Goal: Task Accomplishment & Management: Manage account settings

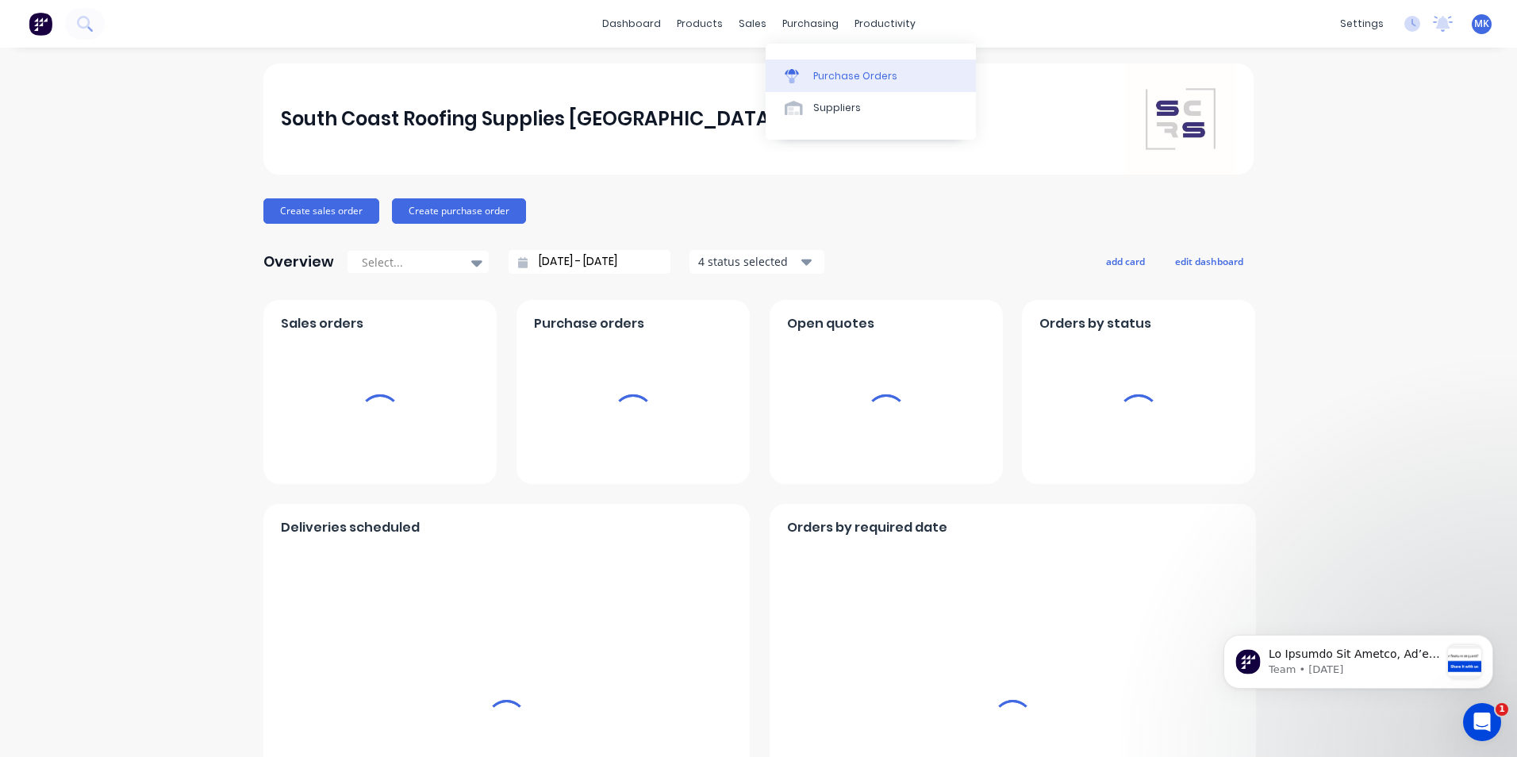
click at [817, 79] on div "Purchase Orders" at bounding box center [856, 76] width 84 height 14
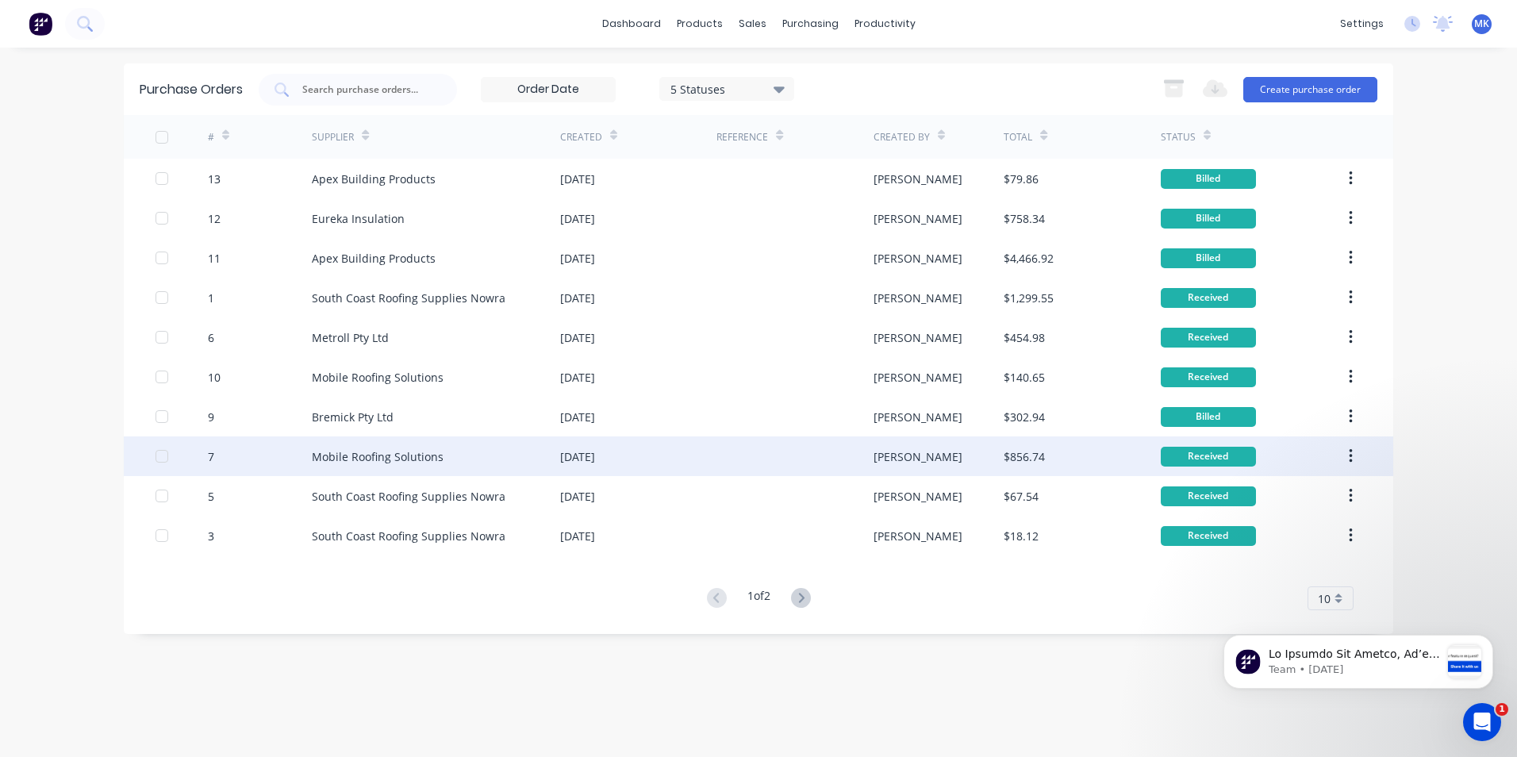
click at [460, 462] on div "Mobile Roofing Solutions" at bounding box center [436, 457] width 248 height 40
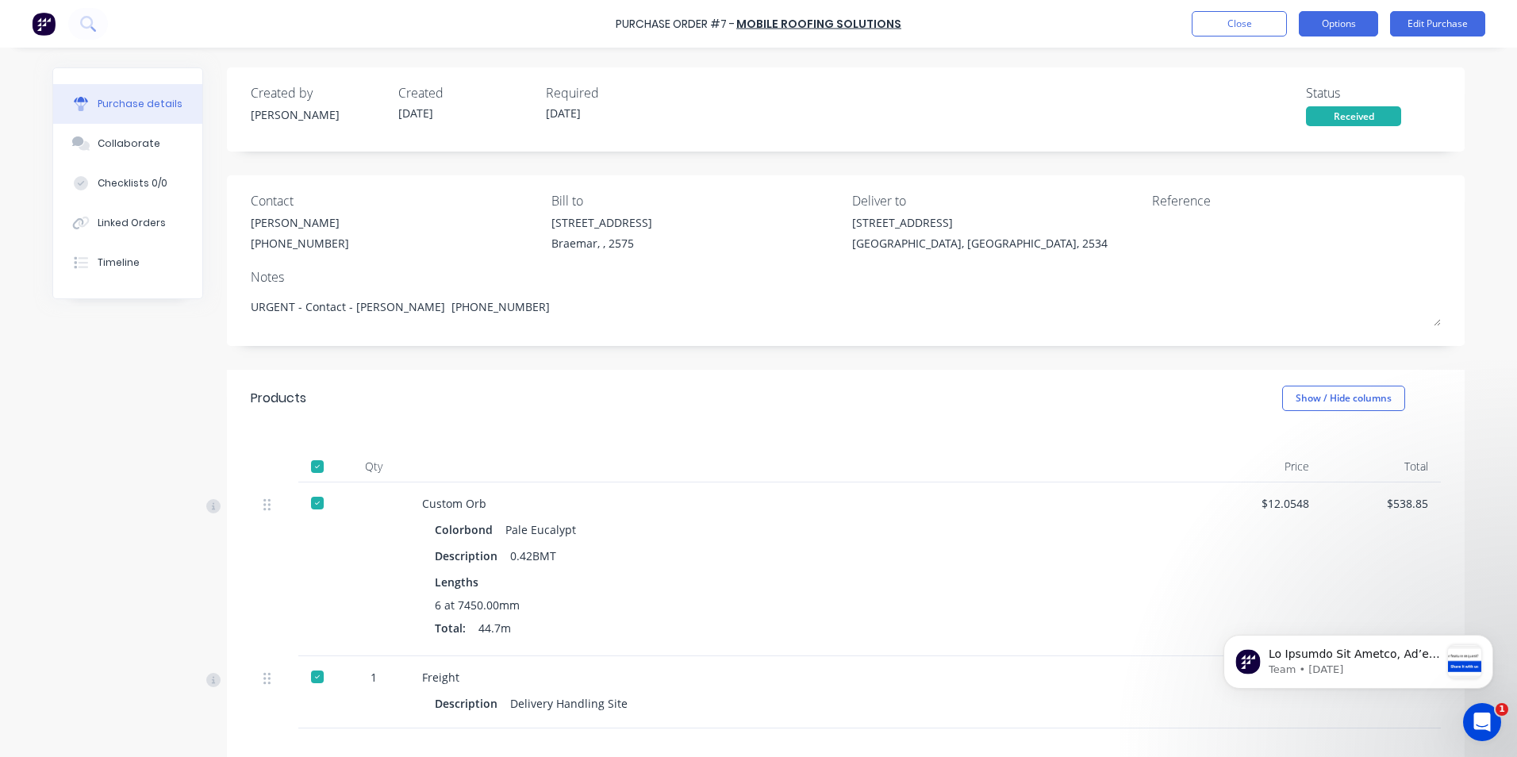
click at [1335, 32] on button "Options" at bounding box center [1338, 23] width 79 height 25
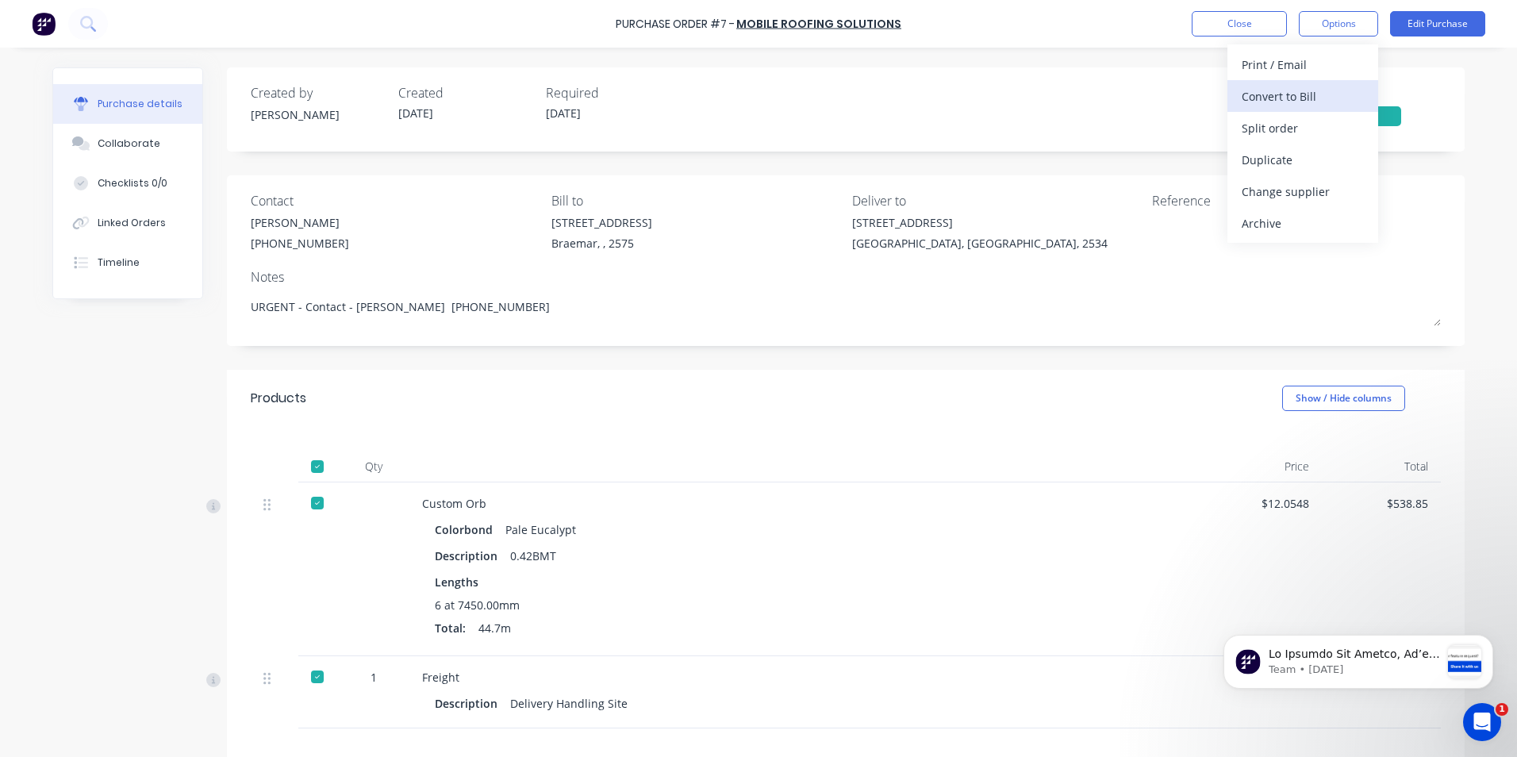
click at [1327, 93] on div "Convert to Bill" at bounding box center [1303, 96] width 122 height 23
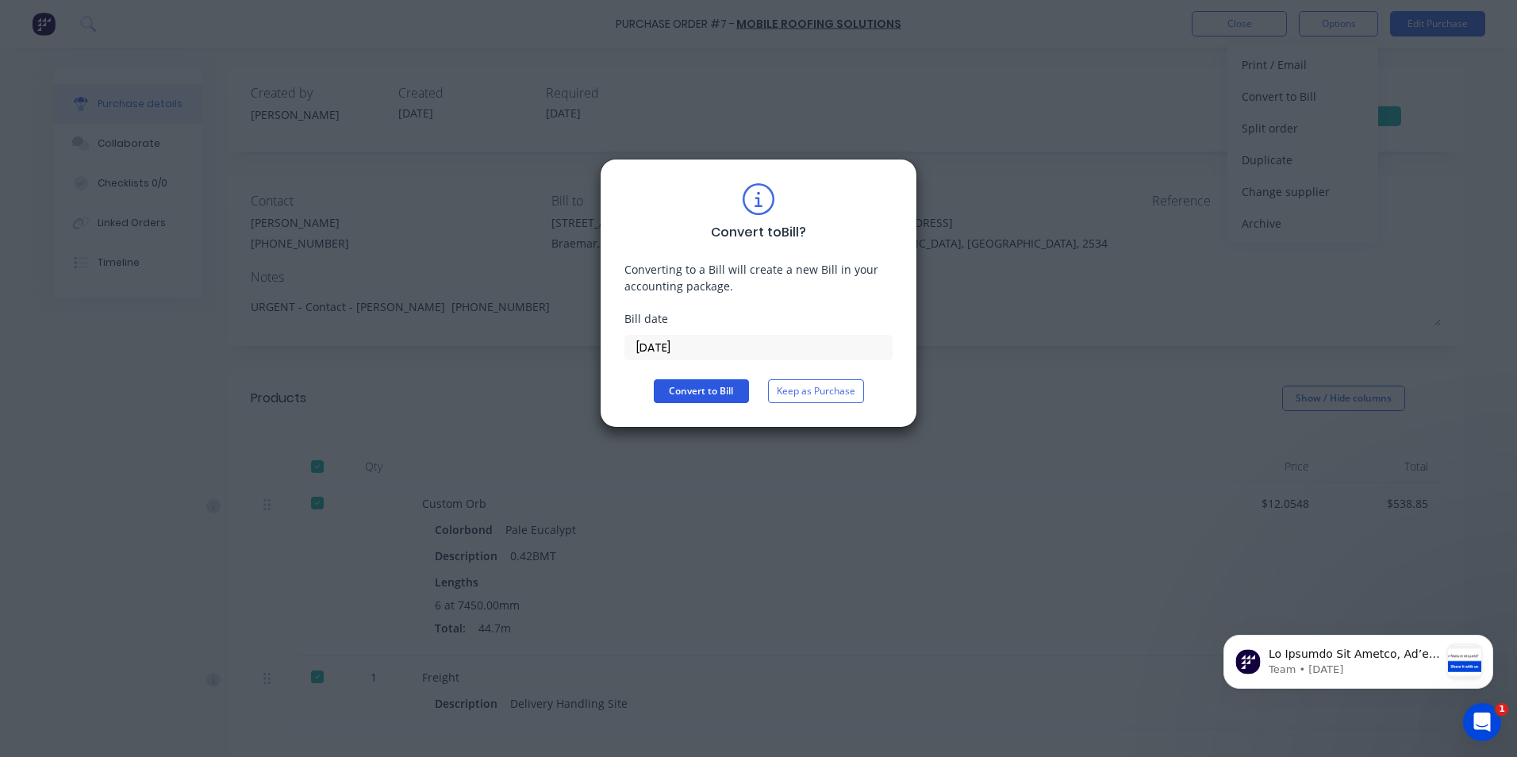
click at [713, 396] on button "Convert to Bill" at bounding box center [701, 391] width 95 height 24
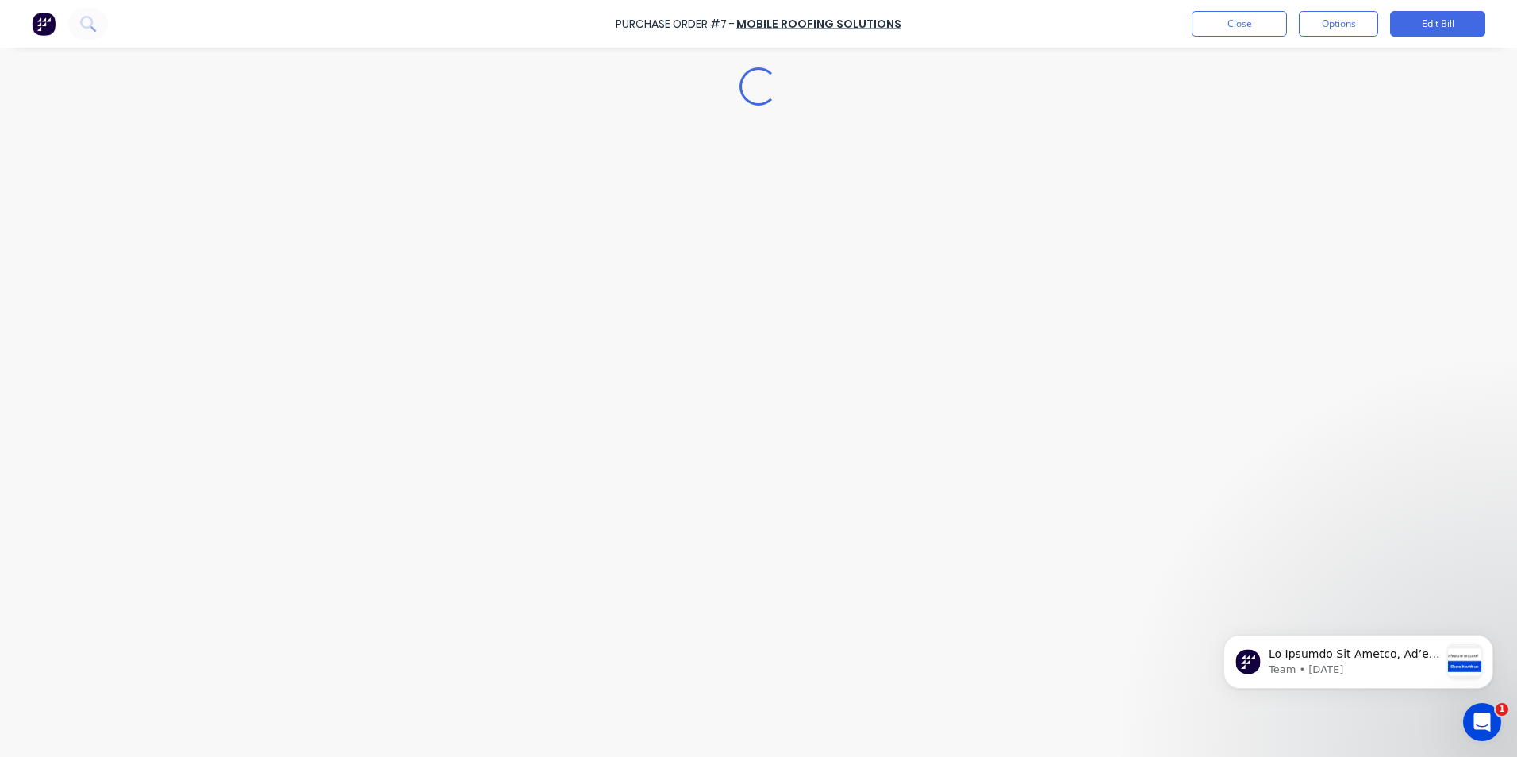
type textarea "x"
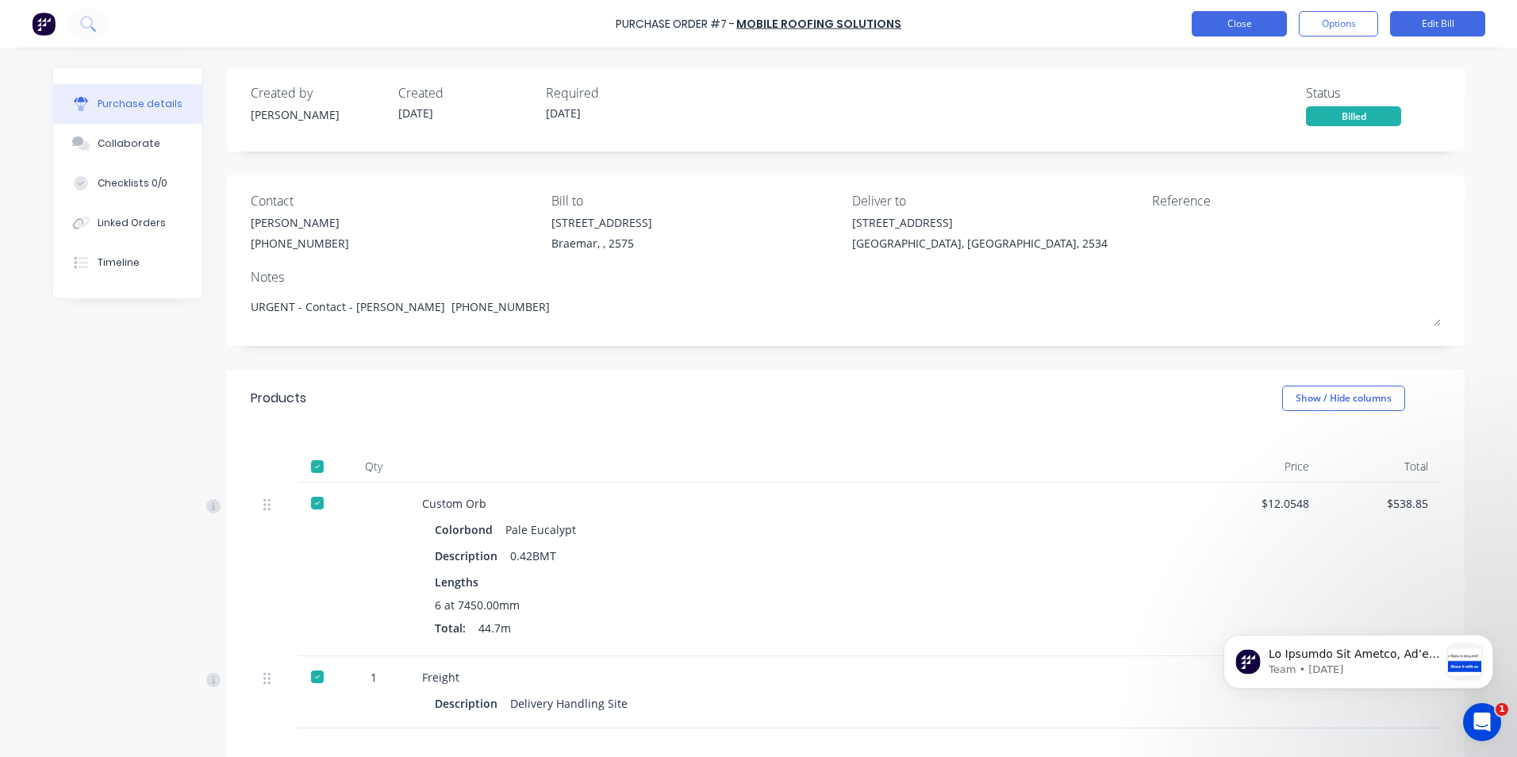
click at [1225, 30] on button "Close" at bounding box center [1239, 23] width 95 height 25
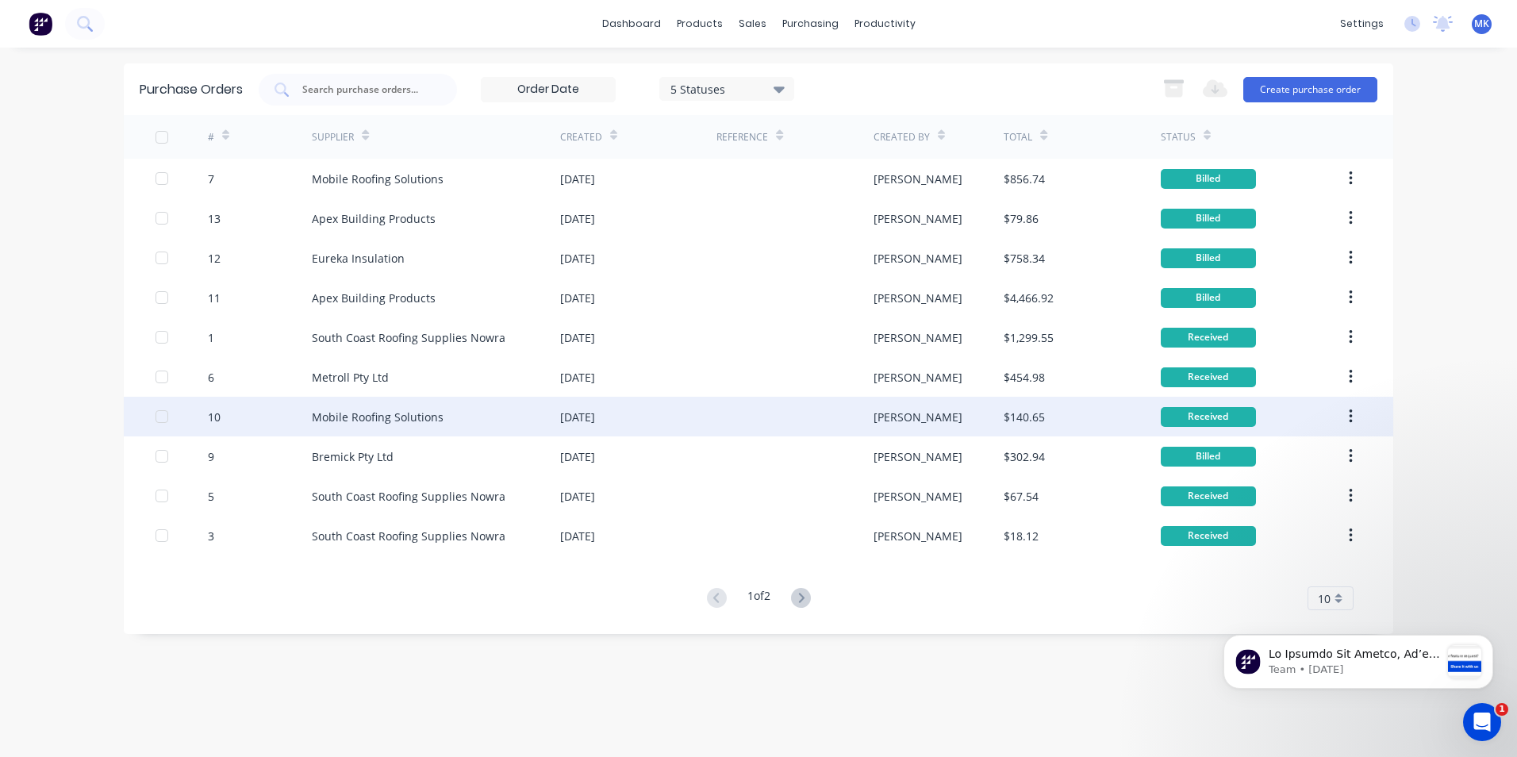
click at [424, 430] on div "Mobile Roofing Solutions" at bounding box center [436, 417] width 248 height 40
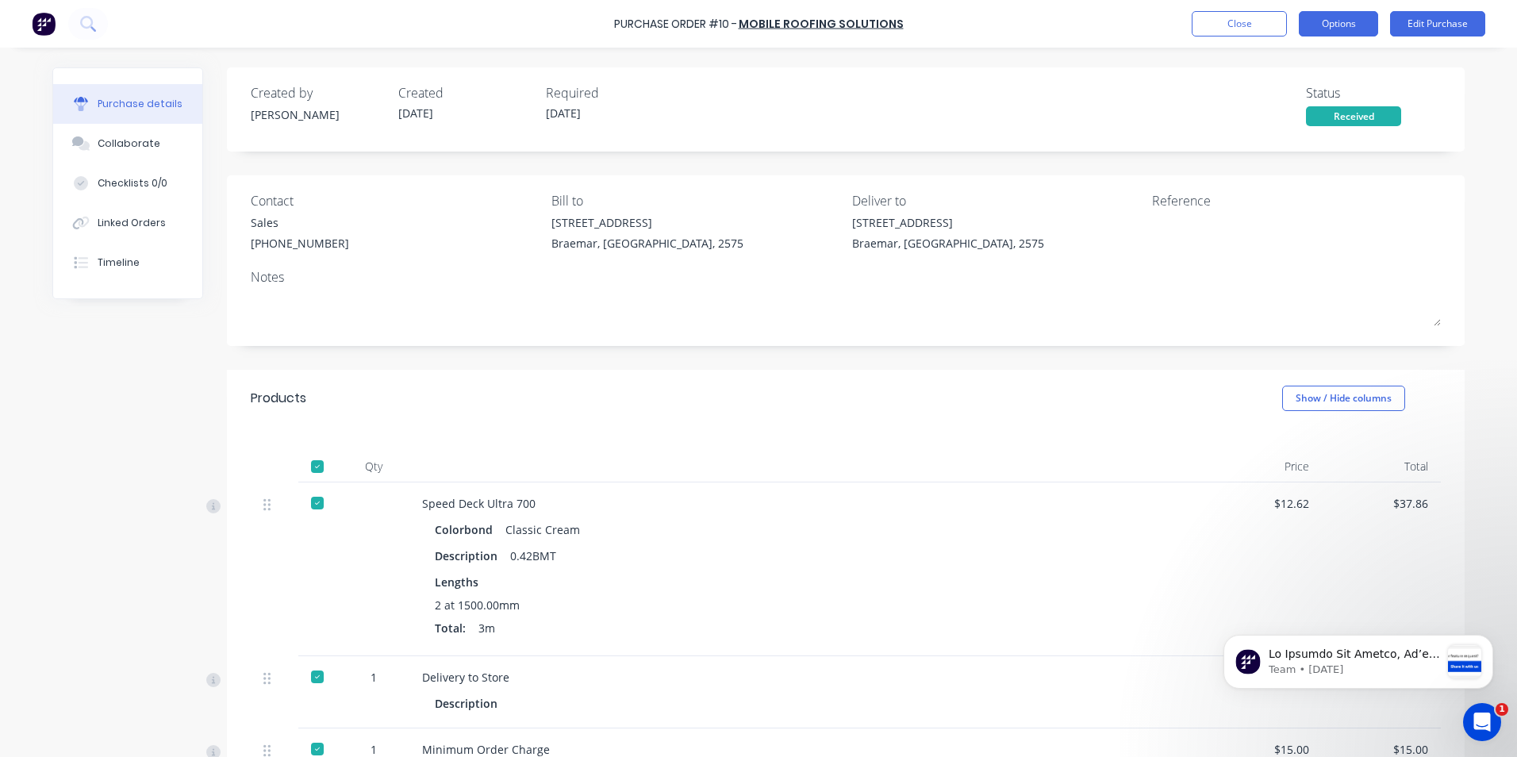
click at [1325, 29] on button "Options" at bounding box center [1338, 23] width 79 height 25
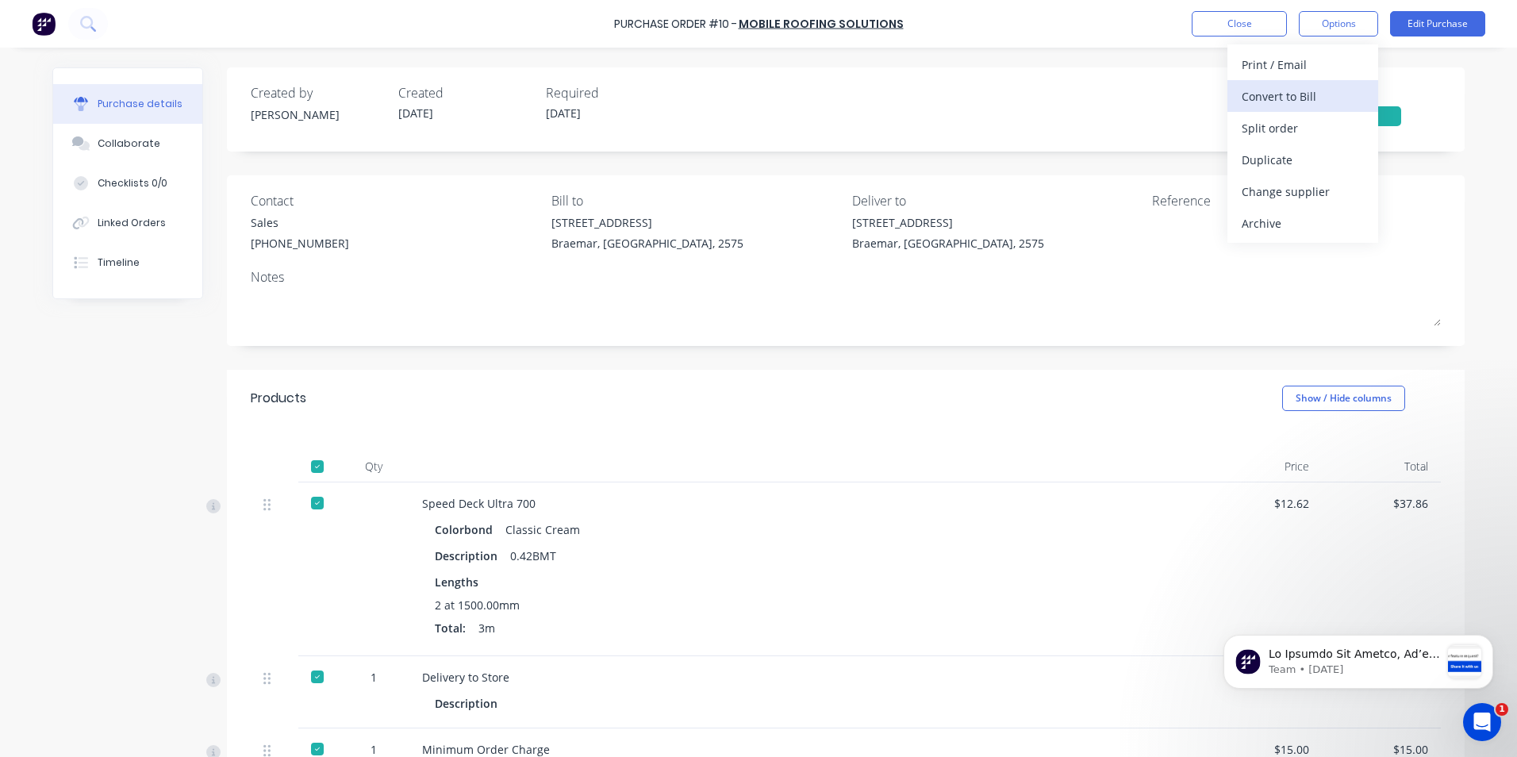
click at [1317, 95] on div "Convert to Bill" at bounding box center [1303, 96] width 122 height 23
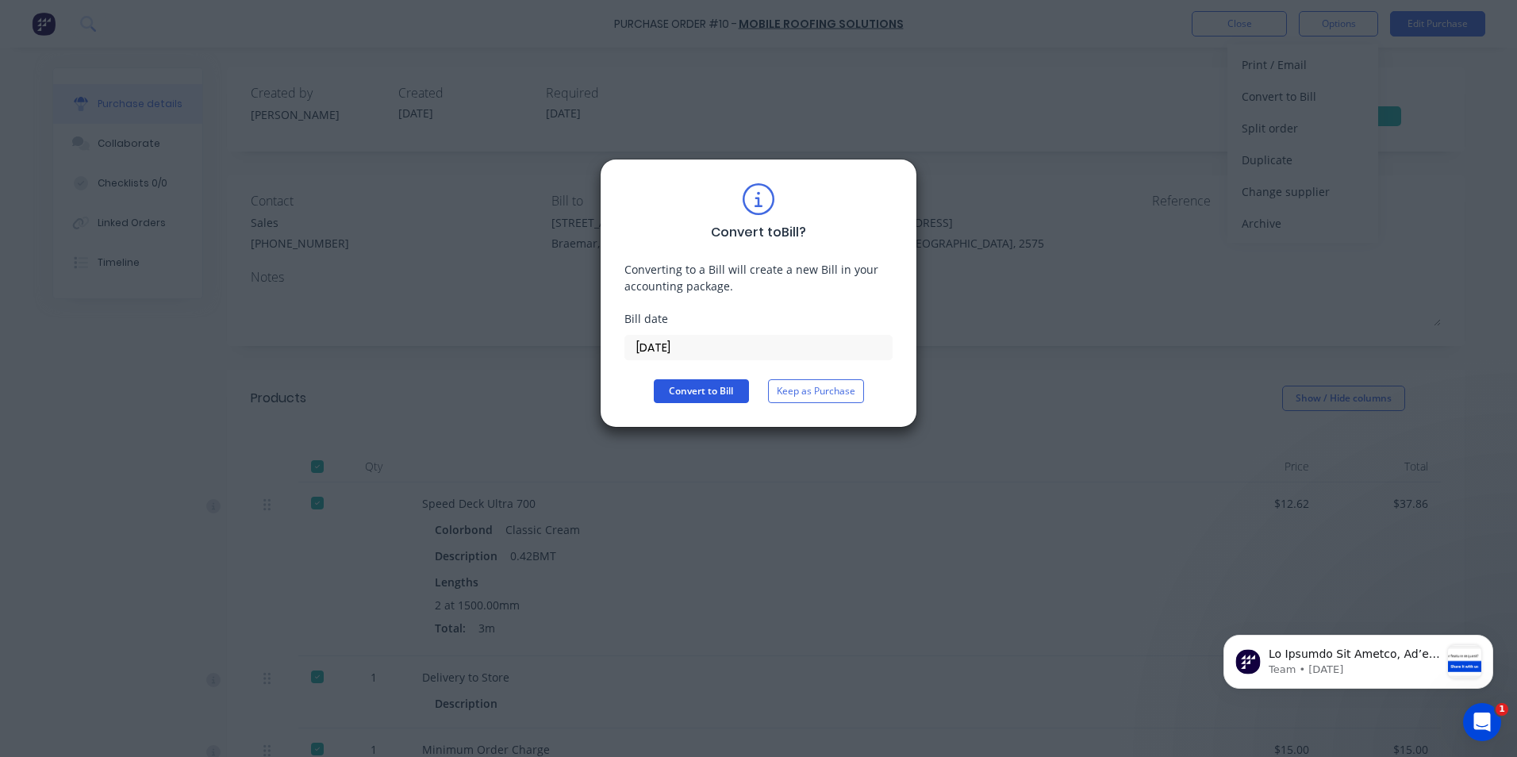
click at [698, 383] on button "Convert to Bill" at bounding box center [701, 391] width 95 height 24
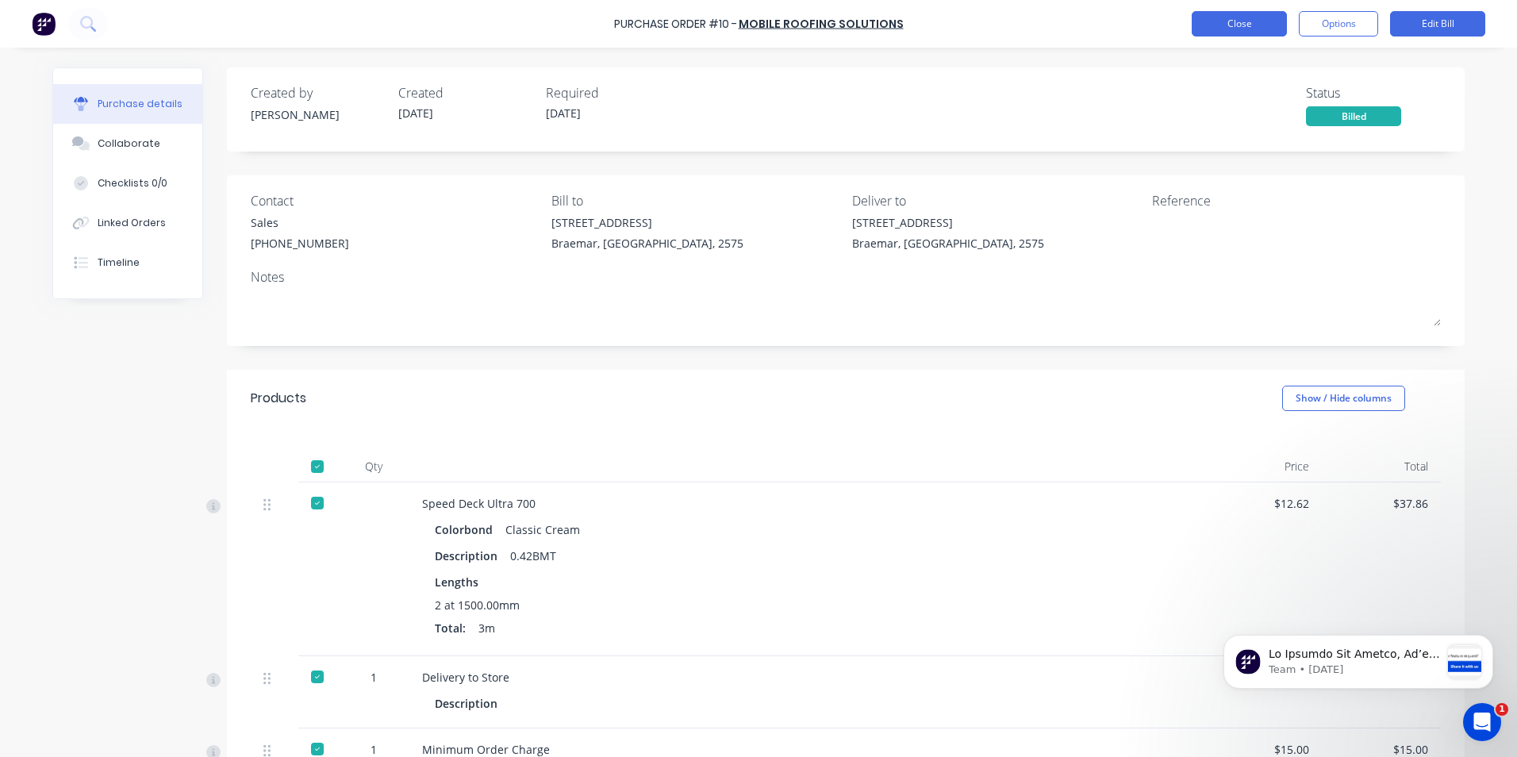
click at [1217, 21] on button "Close" at bounding box center [1239, 23] width 95 height 25
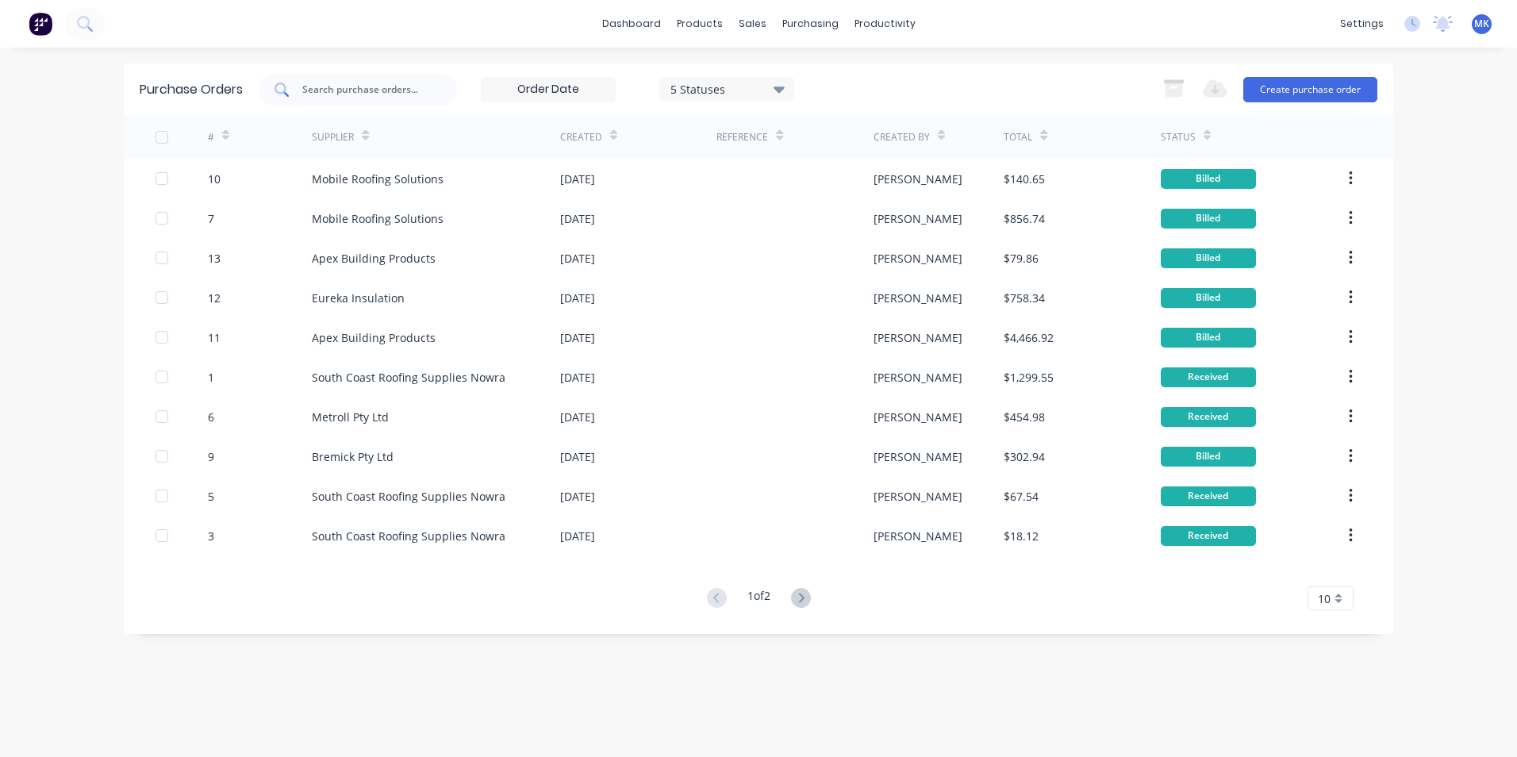
click at [427, 94] on input "text" at bounding box center [367, 90] width 132 height 16
type input "MOBILE"
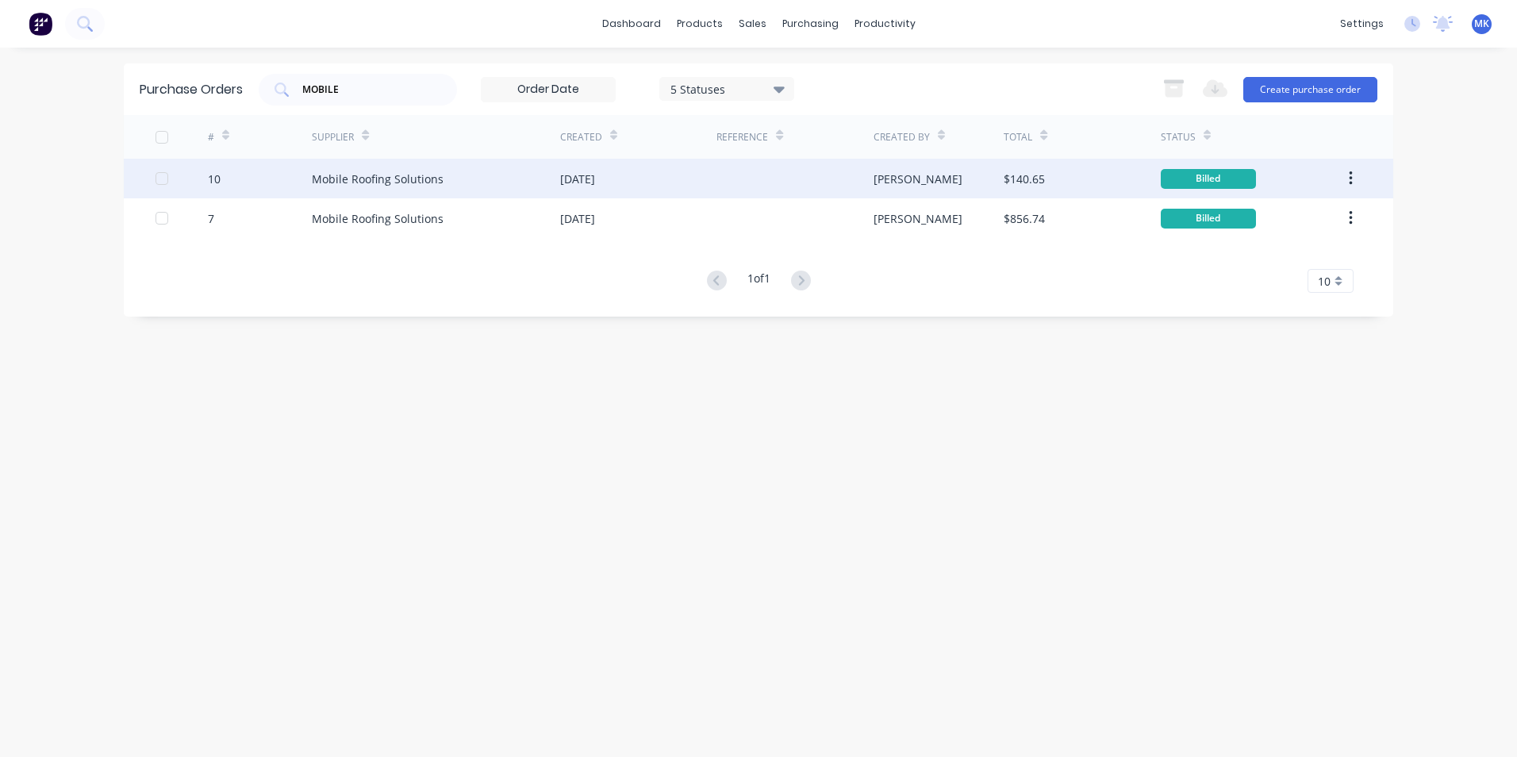
click at [952, 166] on div "[PERSON_NAME]" at bounding box center [939, 179] width 131 height 40
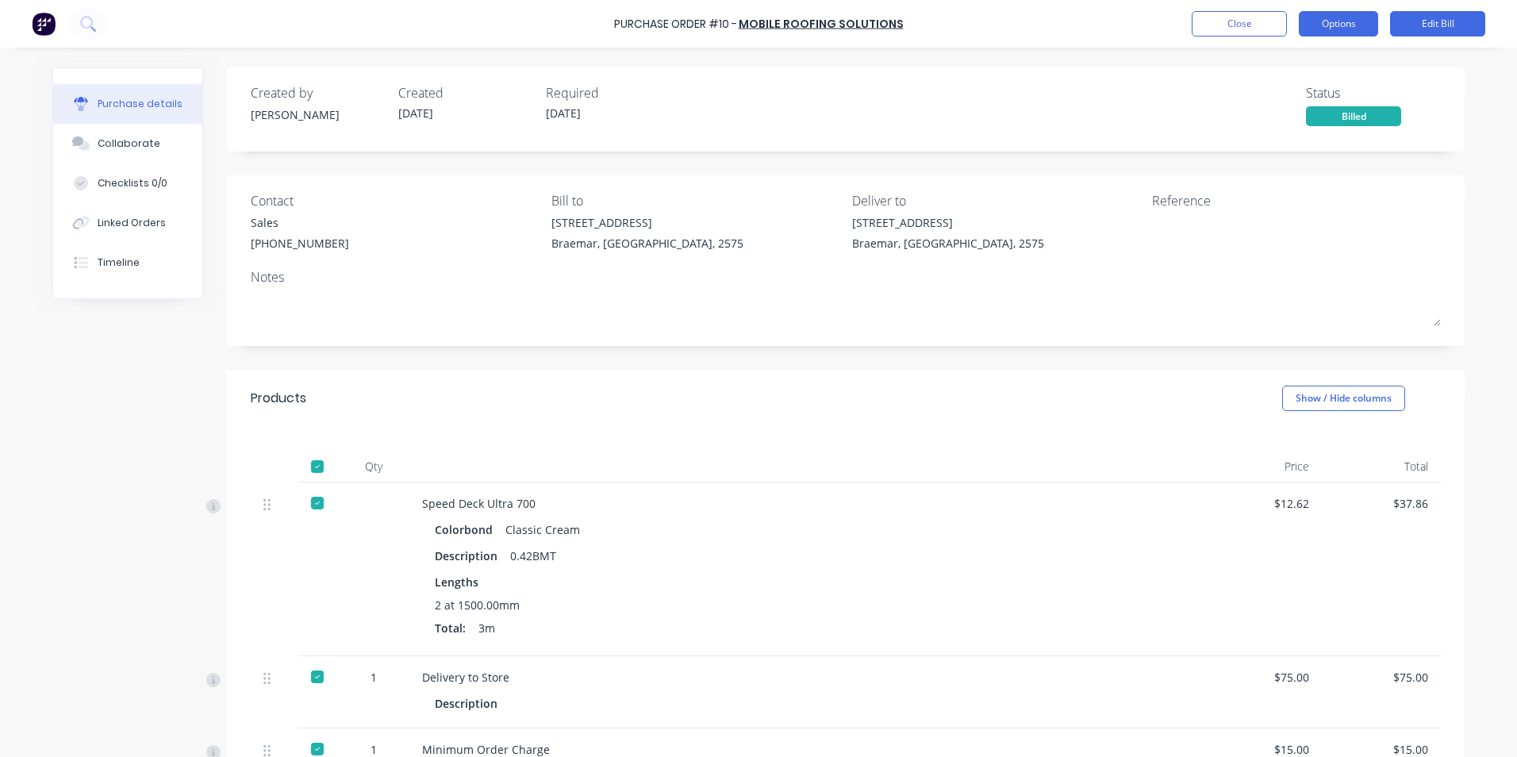
click at [1343, 23] on button "Options" at bounding box center [1338, 23] width 79 height 25
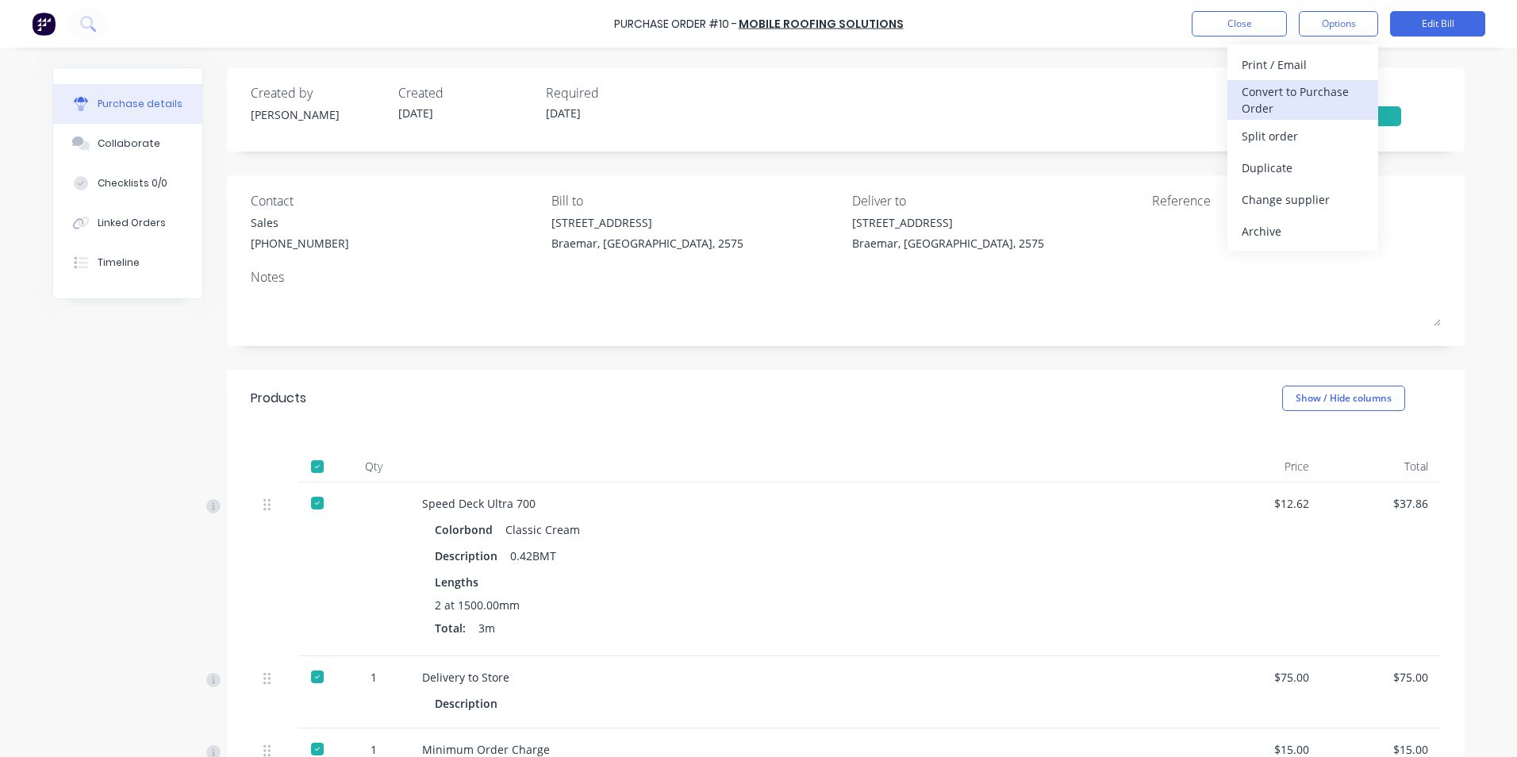
click at [1330, 97] on div "Convert to Purchase Order" at bounding box center [1303, 100] width 122 height 40
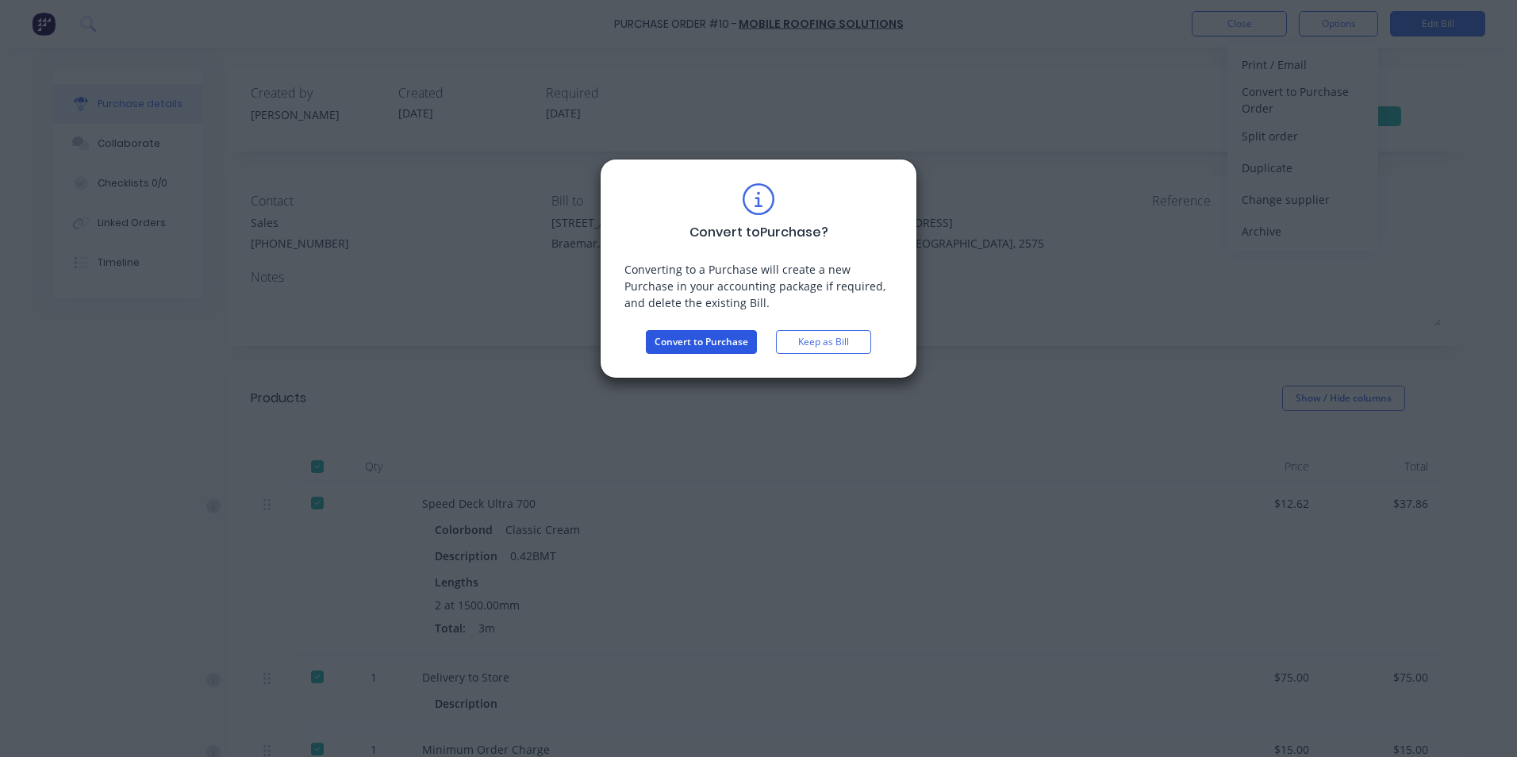
click at [692, 345] on button "Convert to Purchase" at bounding box center [701, 342] width 111 height 24
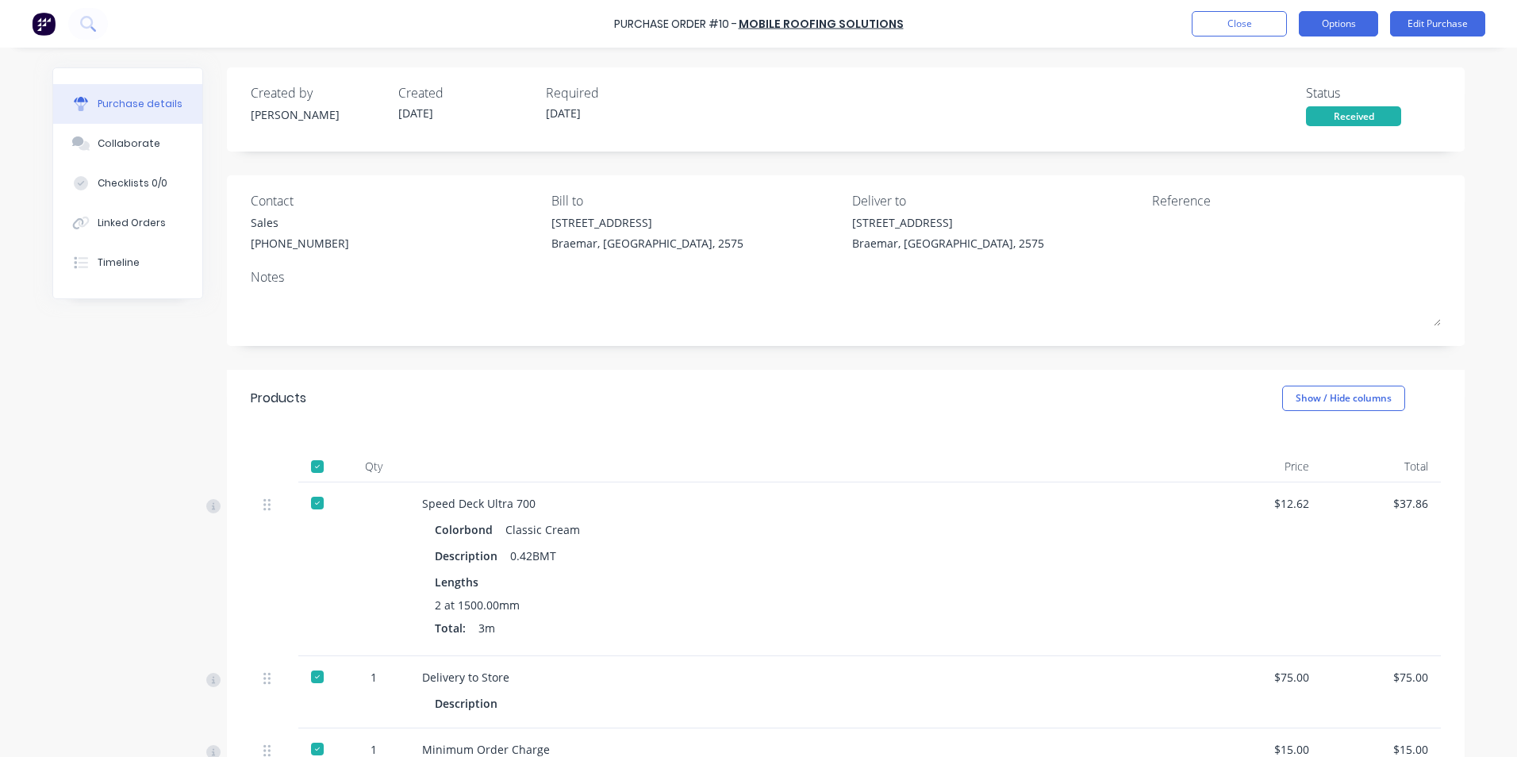
click at [1367, 17] on button "Options" at bounding box center [1338, 23] width 79 height 25
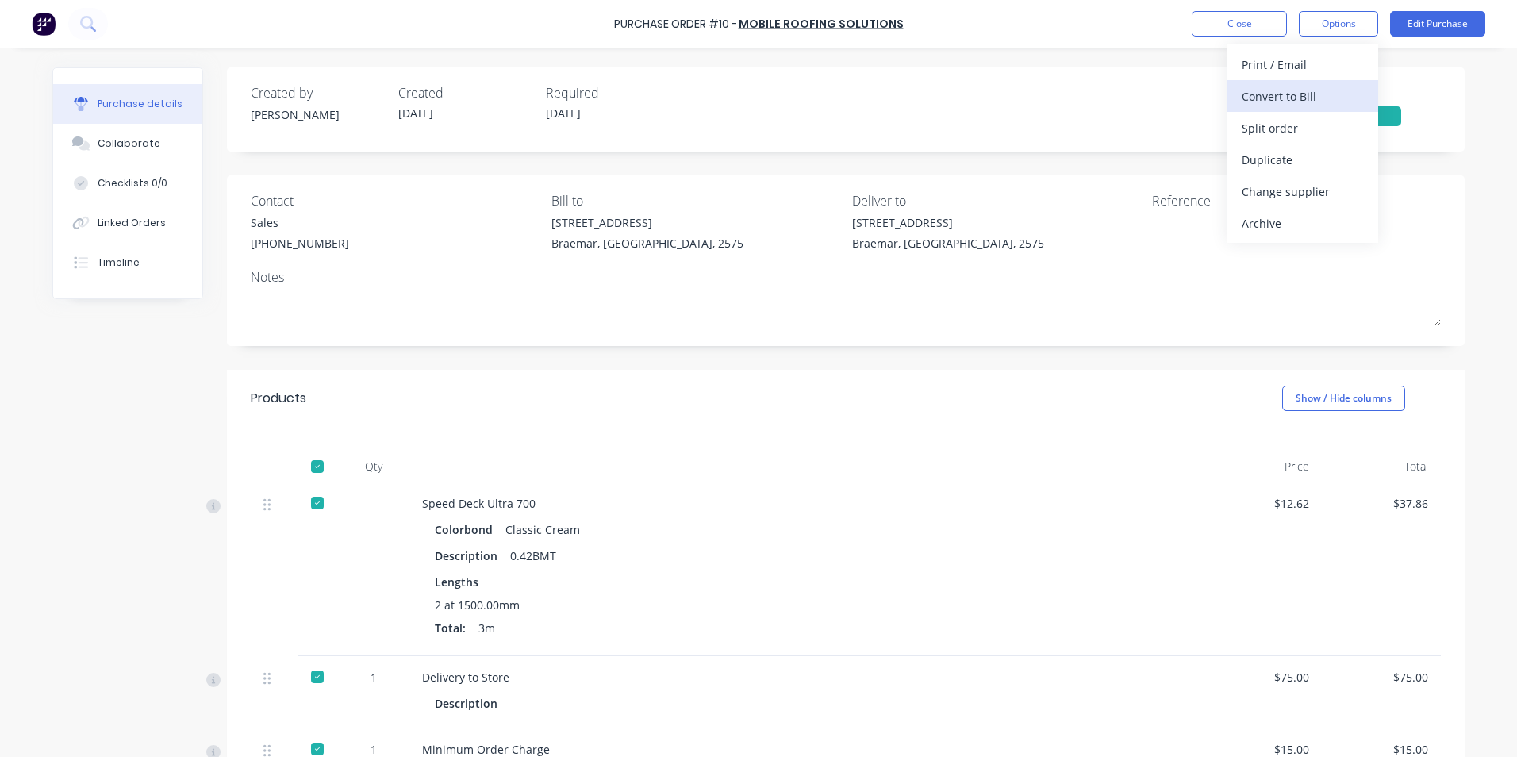
click at [1341, 97] on div "Convert to Bill" at bounding box center [1303, 96] width 122 height 23
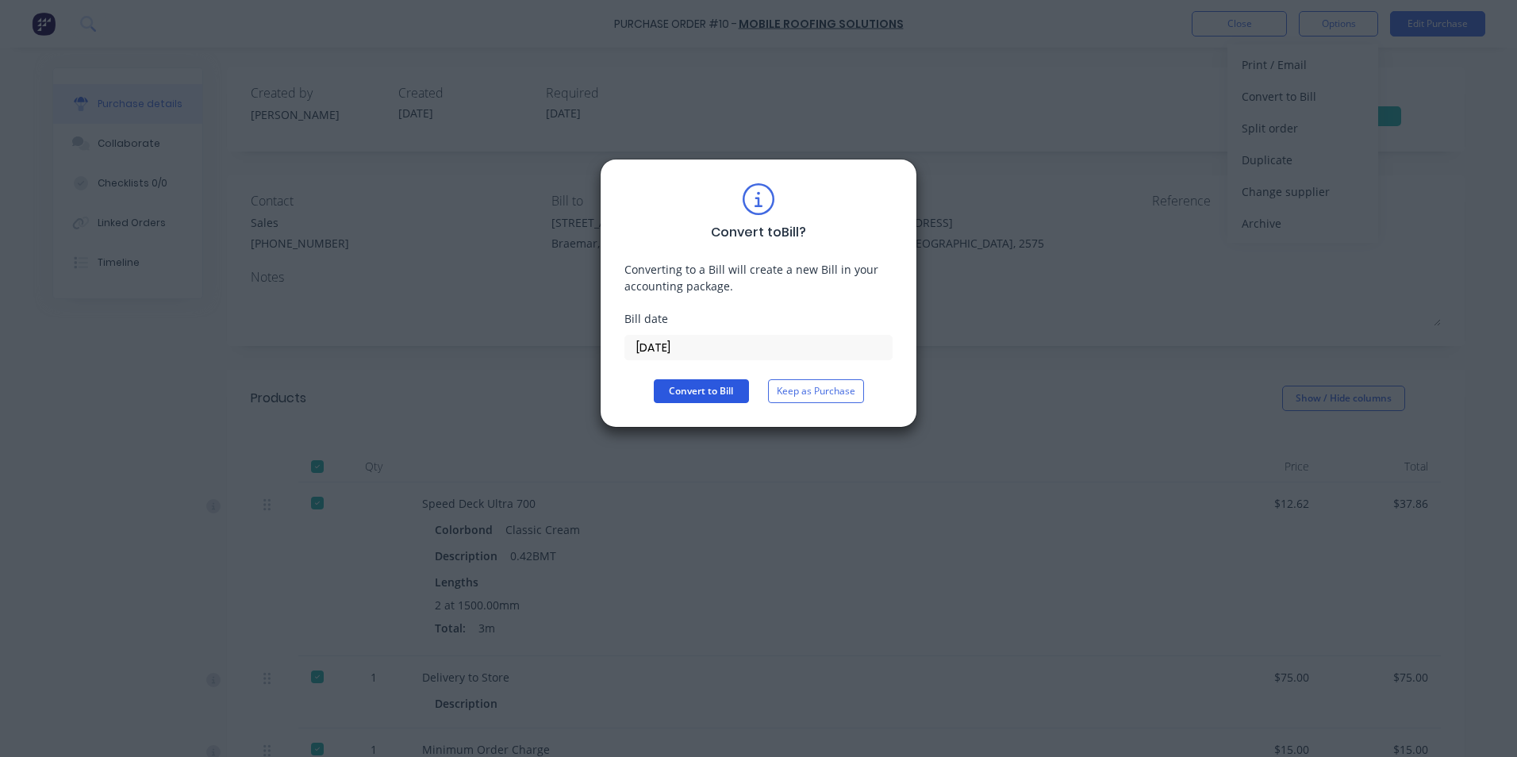
click at [721, 387] on button "Convert to Bill" at bounding box center [701, 391] width 95 height 24
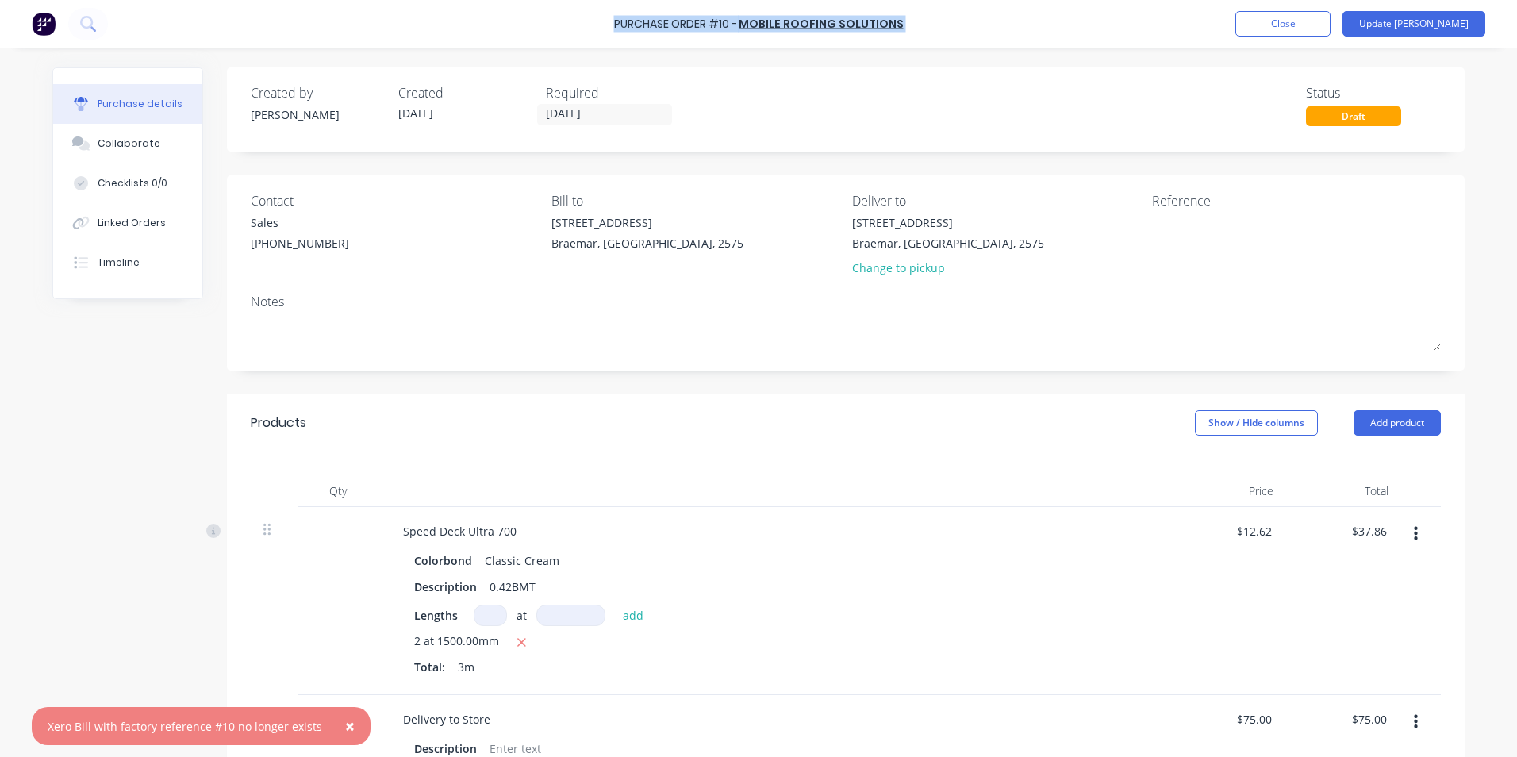
drag, startPoint x: 932, startPoint y: 25, endPoint x: 557, endPoint y: 46, distance: 375.2
click at [557, 46] on div "Purchase Order #10 - Mobile Roofing Solutions Add product Close Update Bill" at bounding box center [758, 24] width 1517 height 48
copy div "Purchase Order #10 - Mobile Roofing Solutions Add product Close Update Bill"
click at [1331, 28] on button "Close" at bounding box center [1283, 23] width 95 height 25
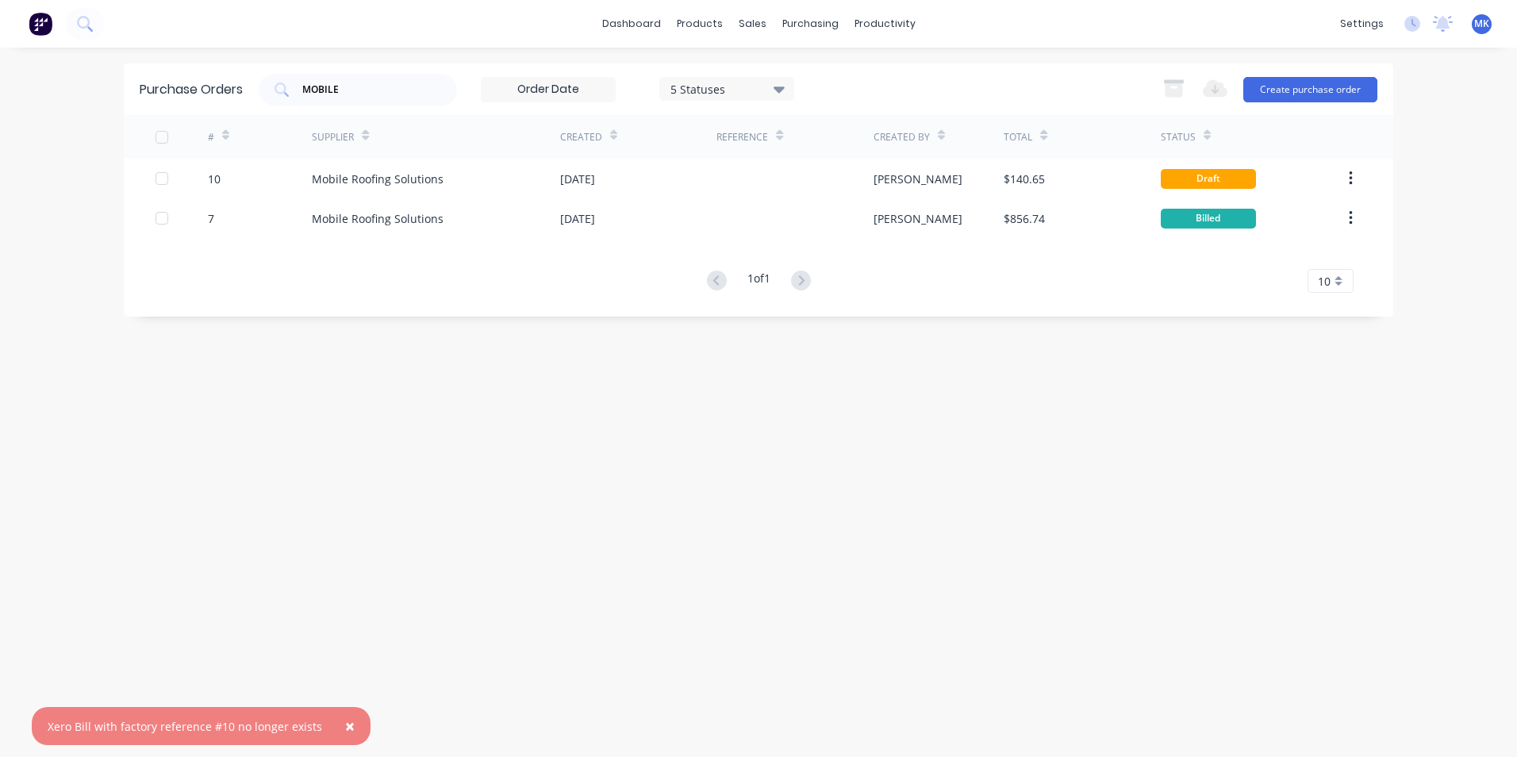
click at [1333, 542] on div "Purchase Orders MOBILE 5 Statuses 5 Statuses Export to Excel (XLSX) Create purc…" at bounding box center [759, 402] width 1270 height 678
click at [634, 18] on link "dashboard" at bounding box center [631, 24] width 75 height 24
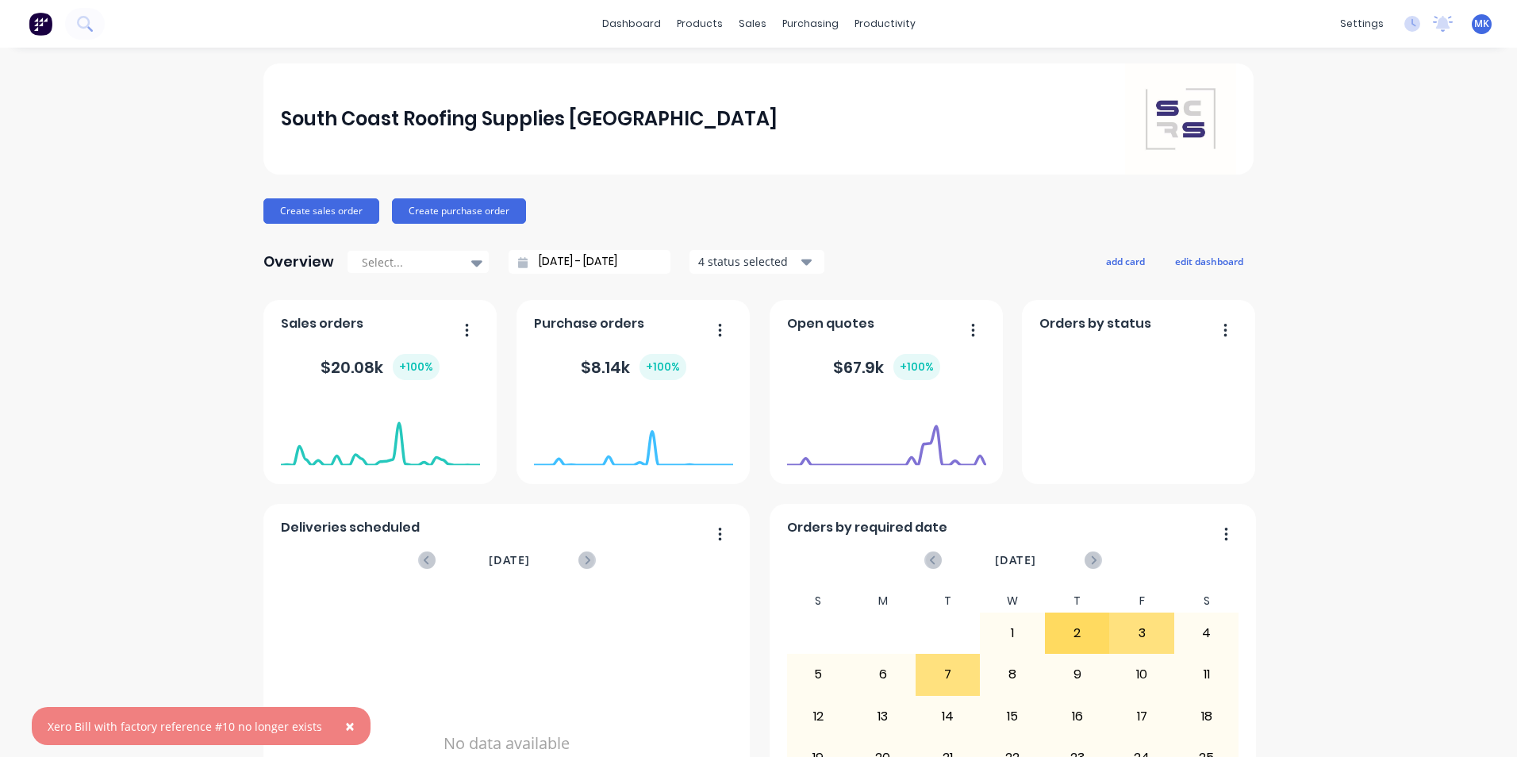
click at [348, 728] on button "×" at bounding box center [349, 726] width 41 height 38
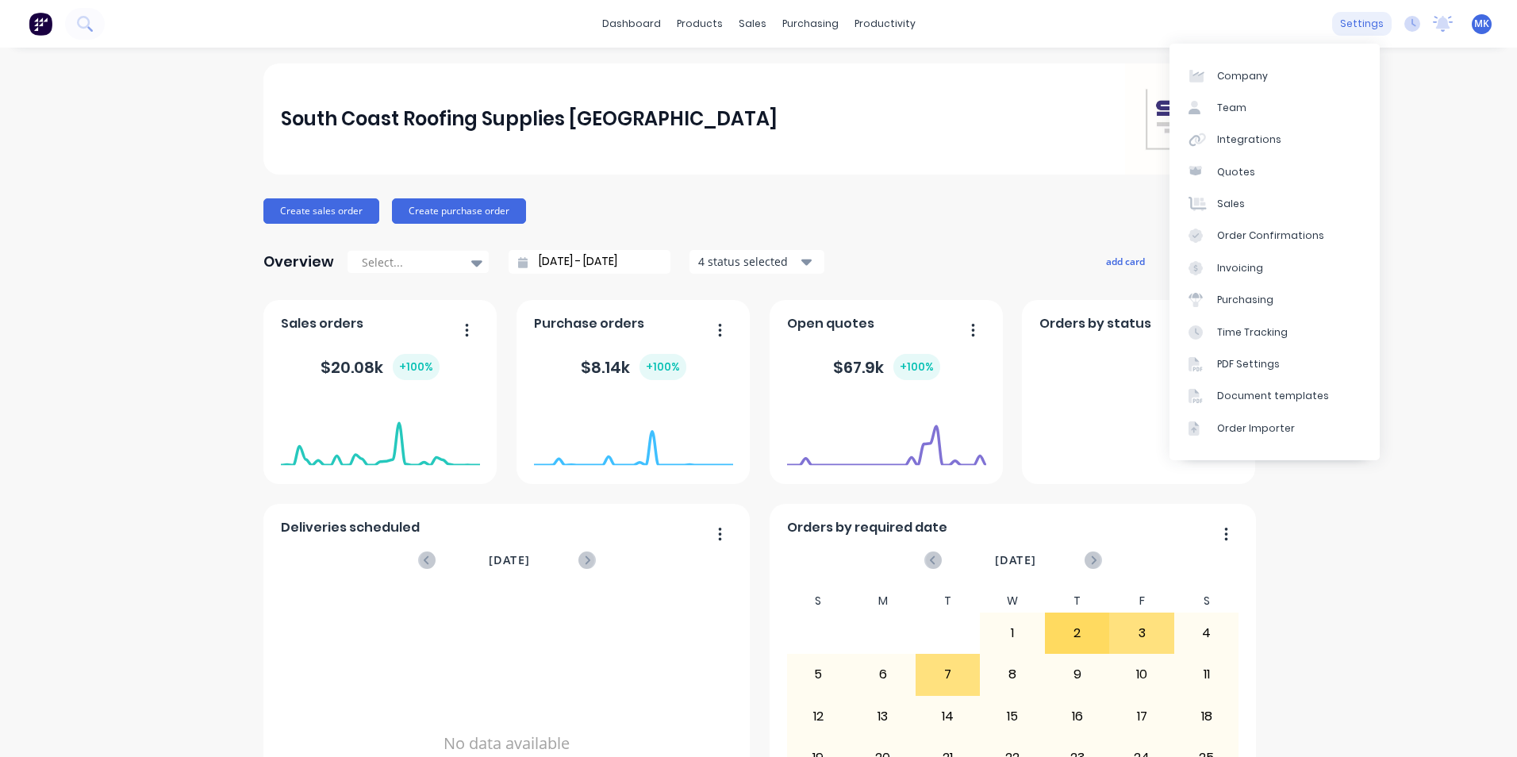
click at [1371, 14] on div "settings" at bounding box center [1363, 24] width 60 height 24
click at [1437, 27] on icon at bounding box center [1444, 22] width 14 height 13
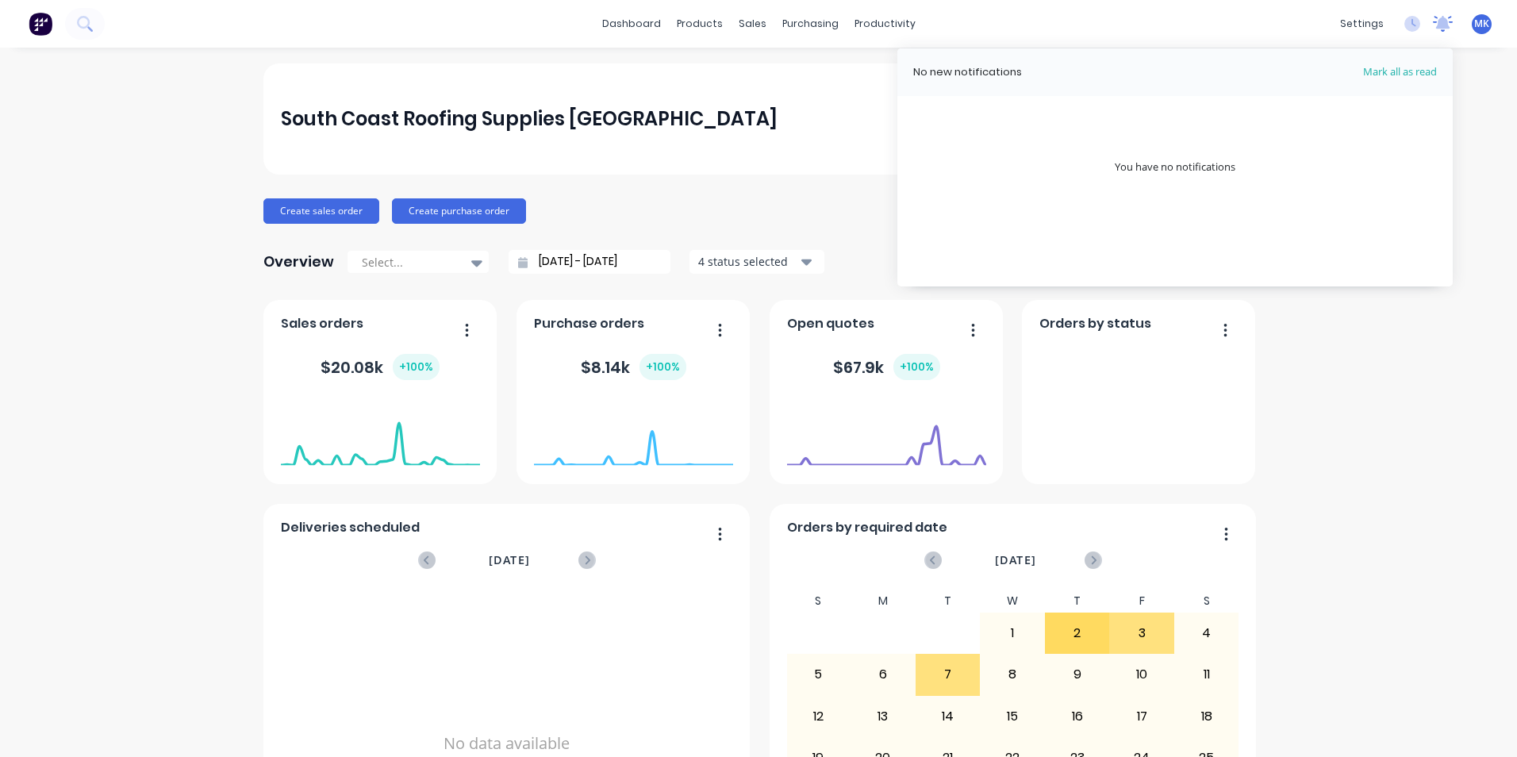
click at [1437, 27] on icon at bounding box center [1444, 22] width 14 height 13
click at [762, 28] on div "sales" at bounding box center [753, 24] width 44 height 24
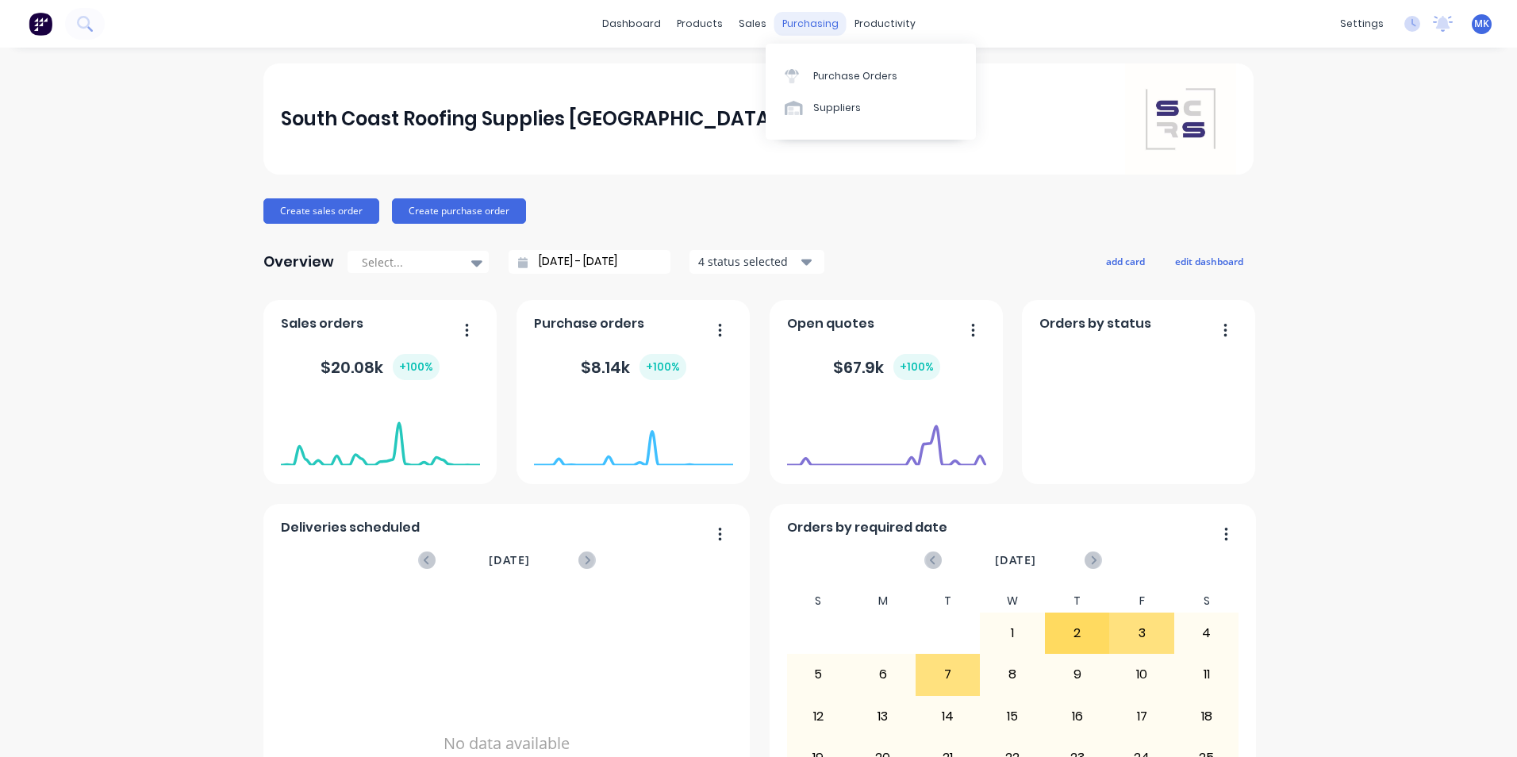
click at [792, 23] on div "purchasing" at bounding box center [811, 24] width 72 height 24
click at [805, 18] on div "purchasing" at bounding box center [811, 24] width 72 height 24
click at [828, 72] on div "Purchase Orders" at bounding box center [856, 76] width 84 height 14
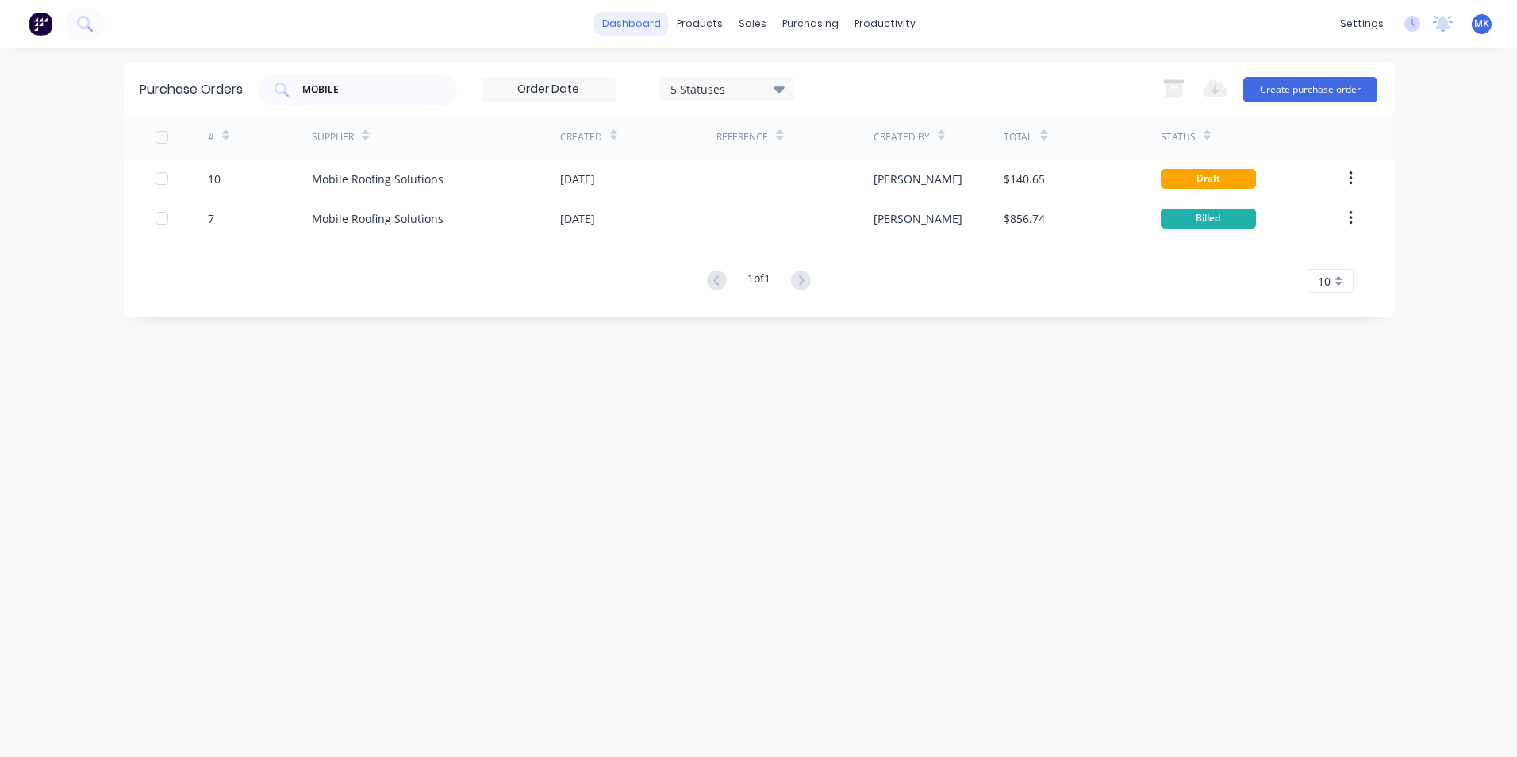
click at [617, 18] on link "dashboard" at bounding box center [631, 24] width 75 height 24
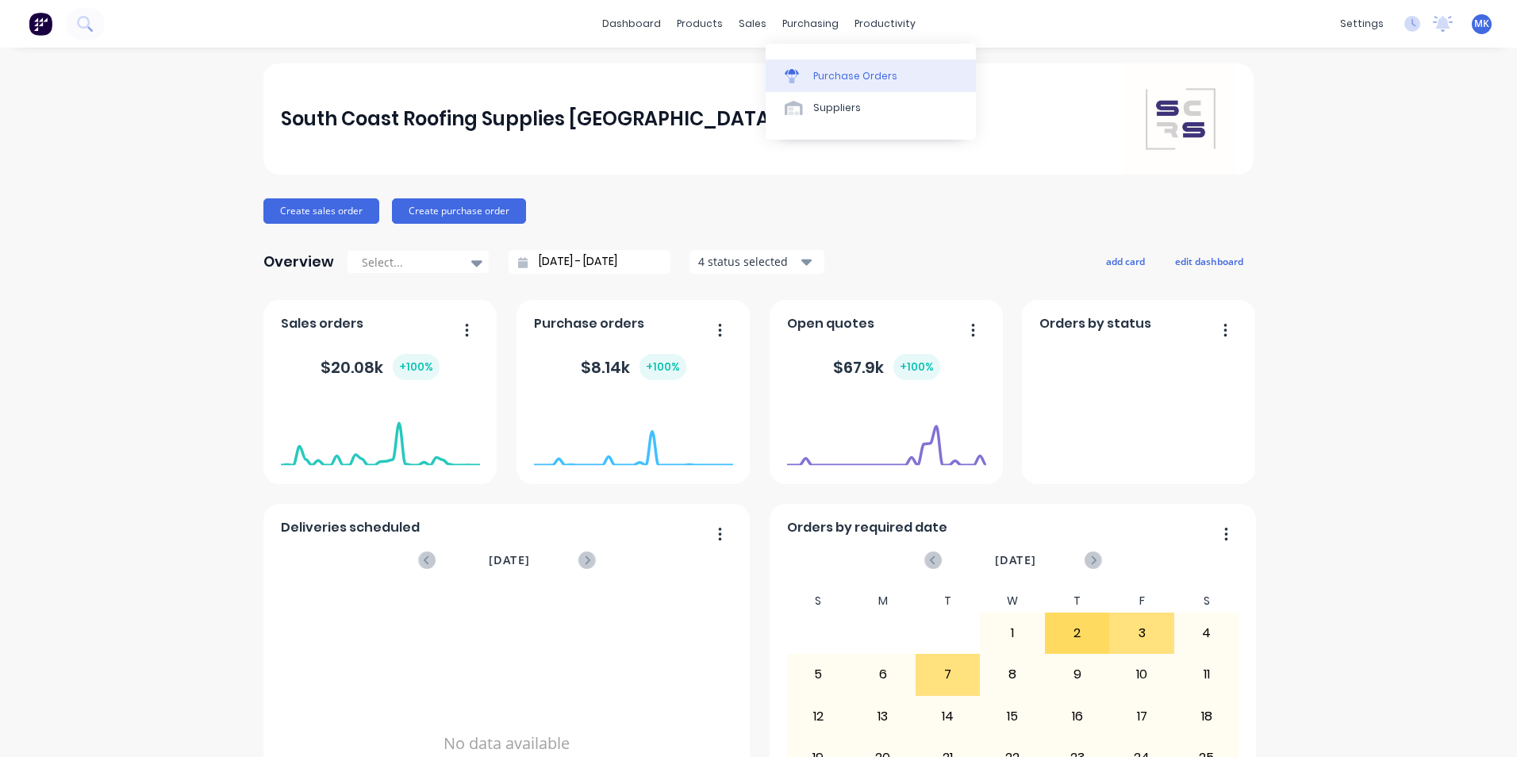
click at [816, 85] on link "Purchase Orders" at bounding box center [871, 76] width 210 height 32
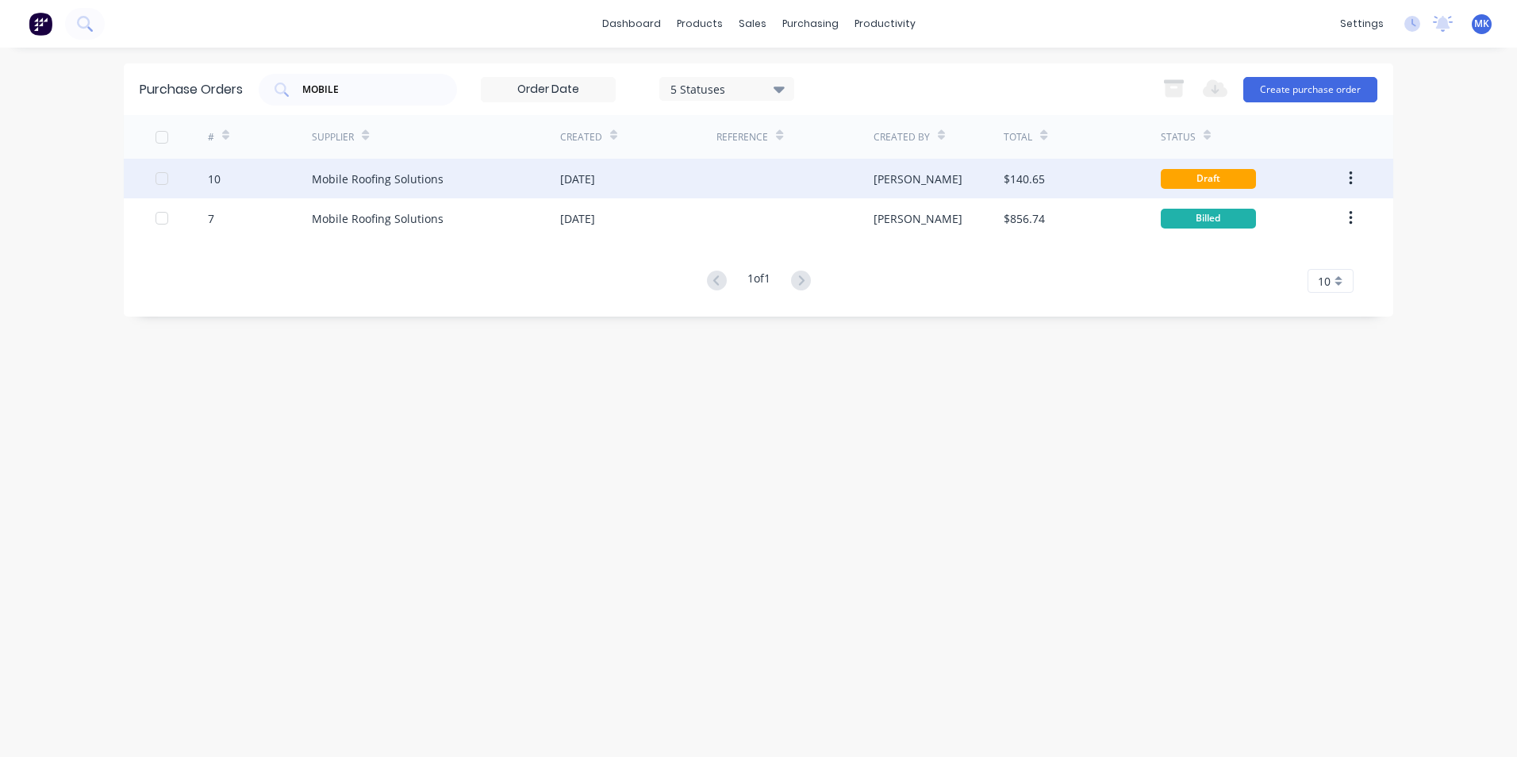
click at [425, 174] on div "Mobile Roofing Solutions" at bounding box center [378, 179] width 132 height 17
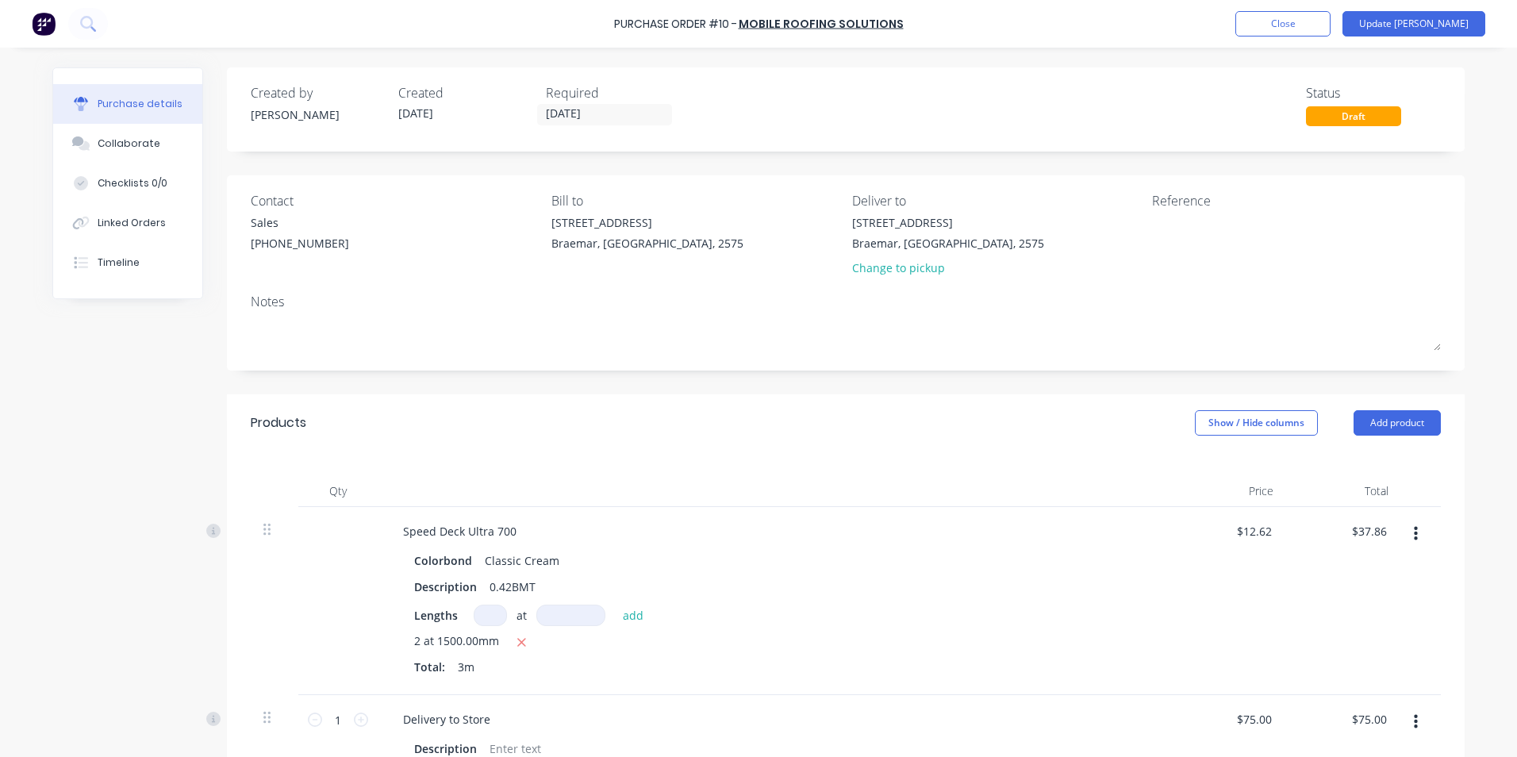
click at [1423, 6] on div "Purchase Order #10 - Mobile Roofing Solutions Add product Close Update Bill" at bounding box center [758, 24] width 1517 height 48
click at [1423, 21] on button "Update Bill" at bounding box center [1414, 23] width 143 height 25
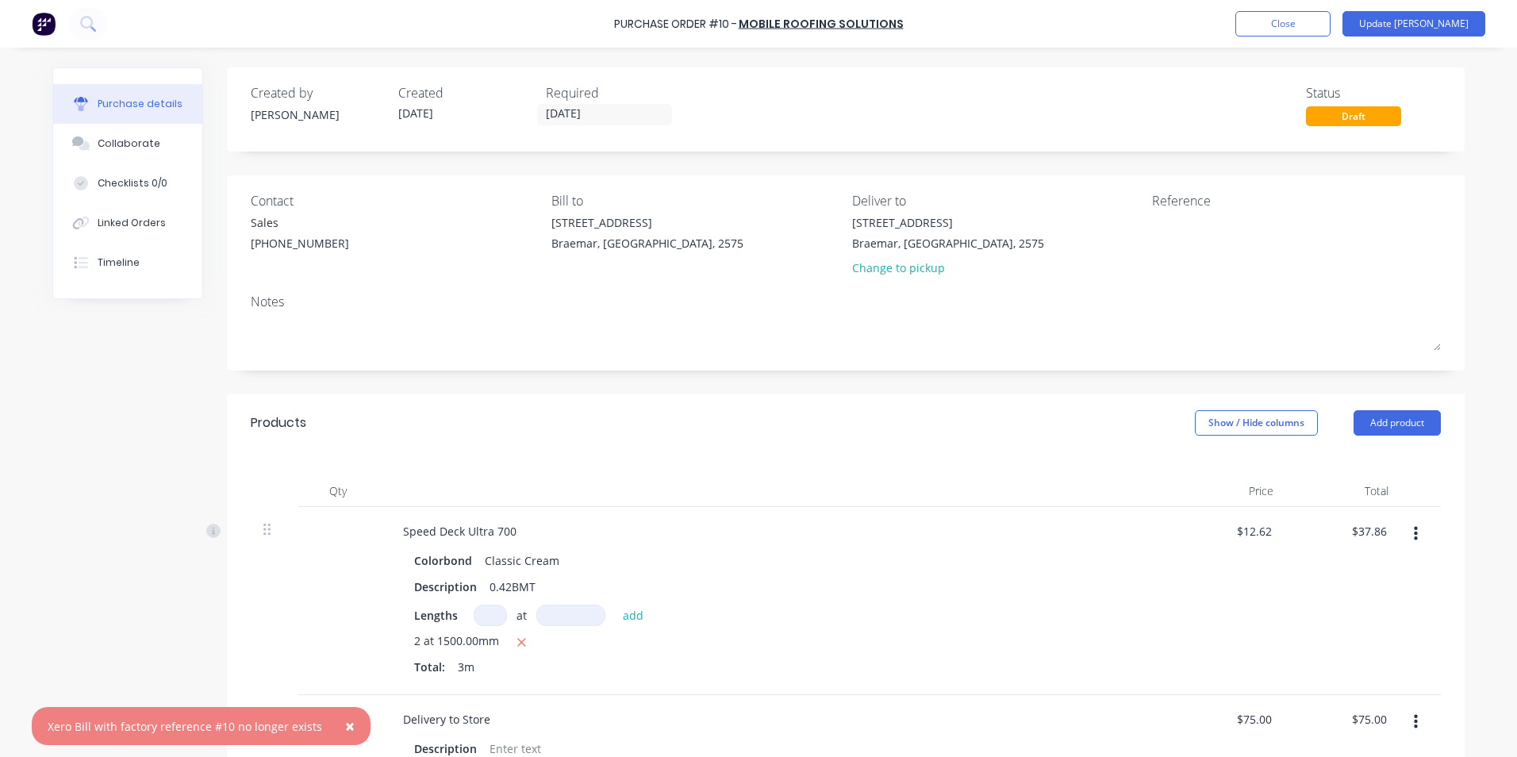
click at [345, 720] on span "×" at bounding box center [350, 726] width 10 height 22
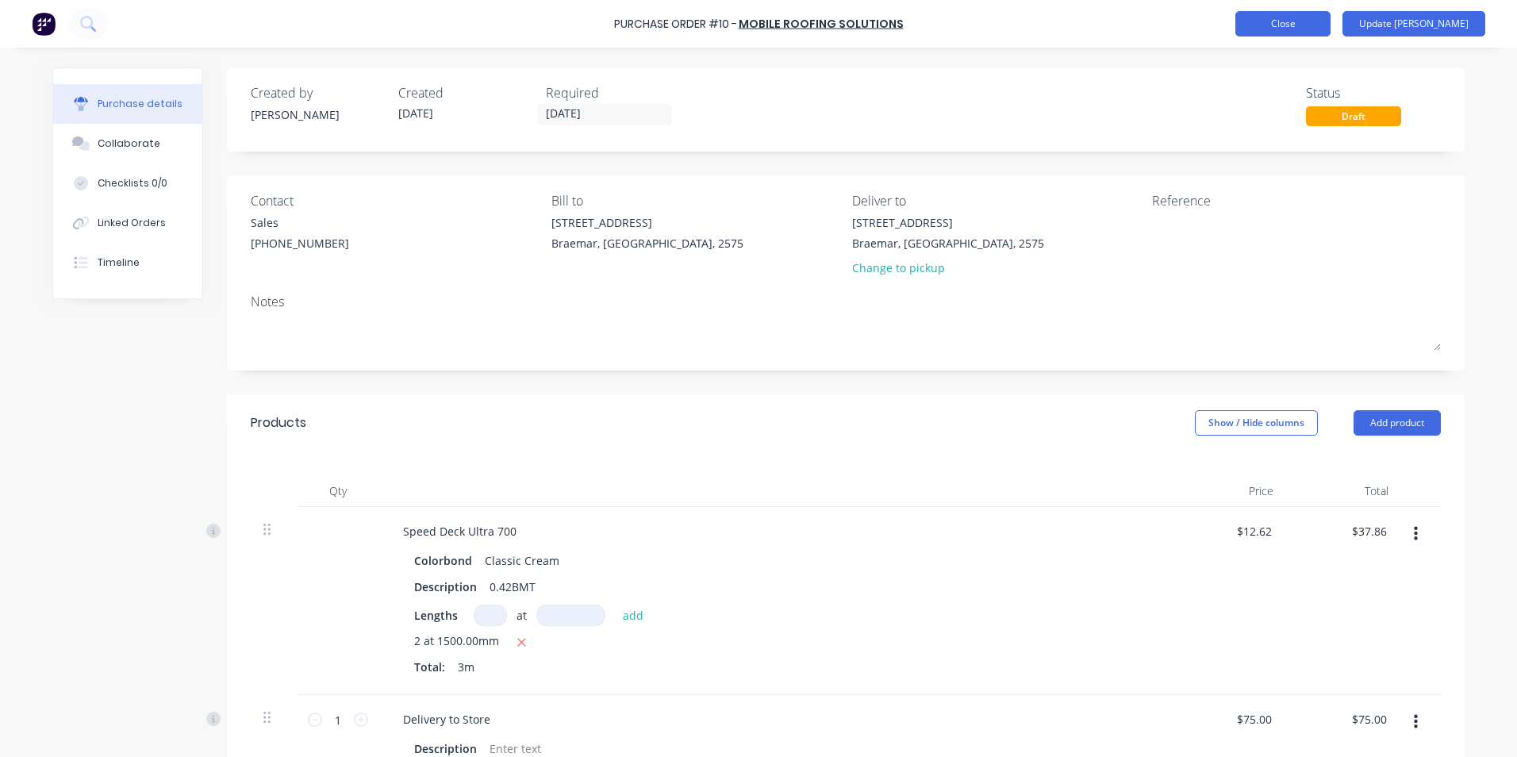
click at [1331, 17] on button "Close" at bounding box center [1283, 23] width 95 height 25
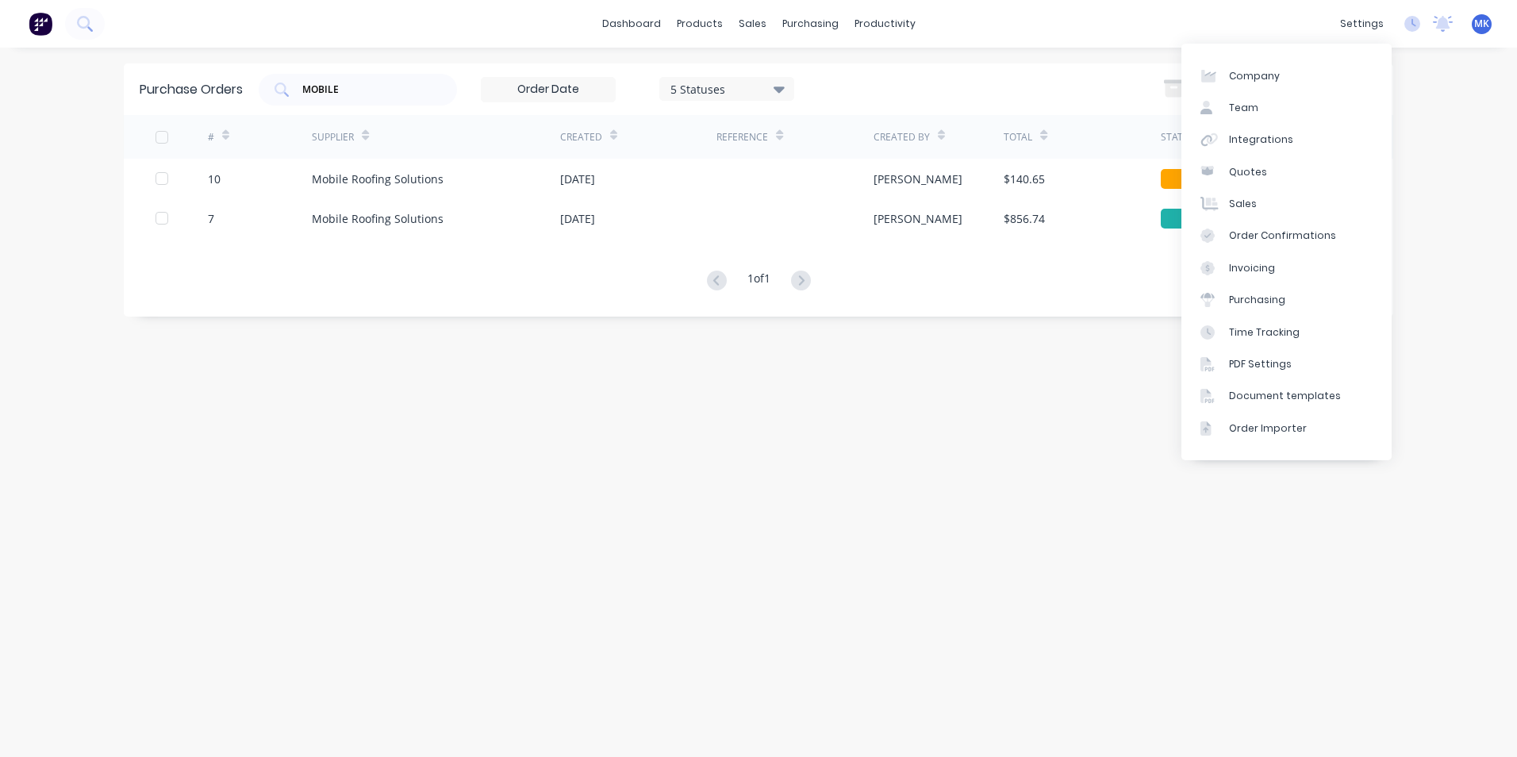
click at [1150, 282] on div "1 of 1 10 5 10 15 20 25 30 35" at bounding box center [759, 281] width 1270 height 23
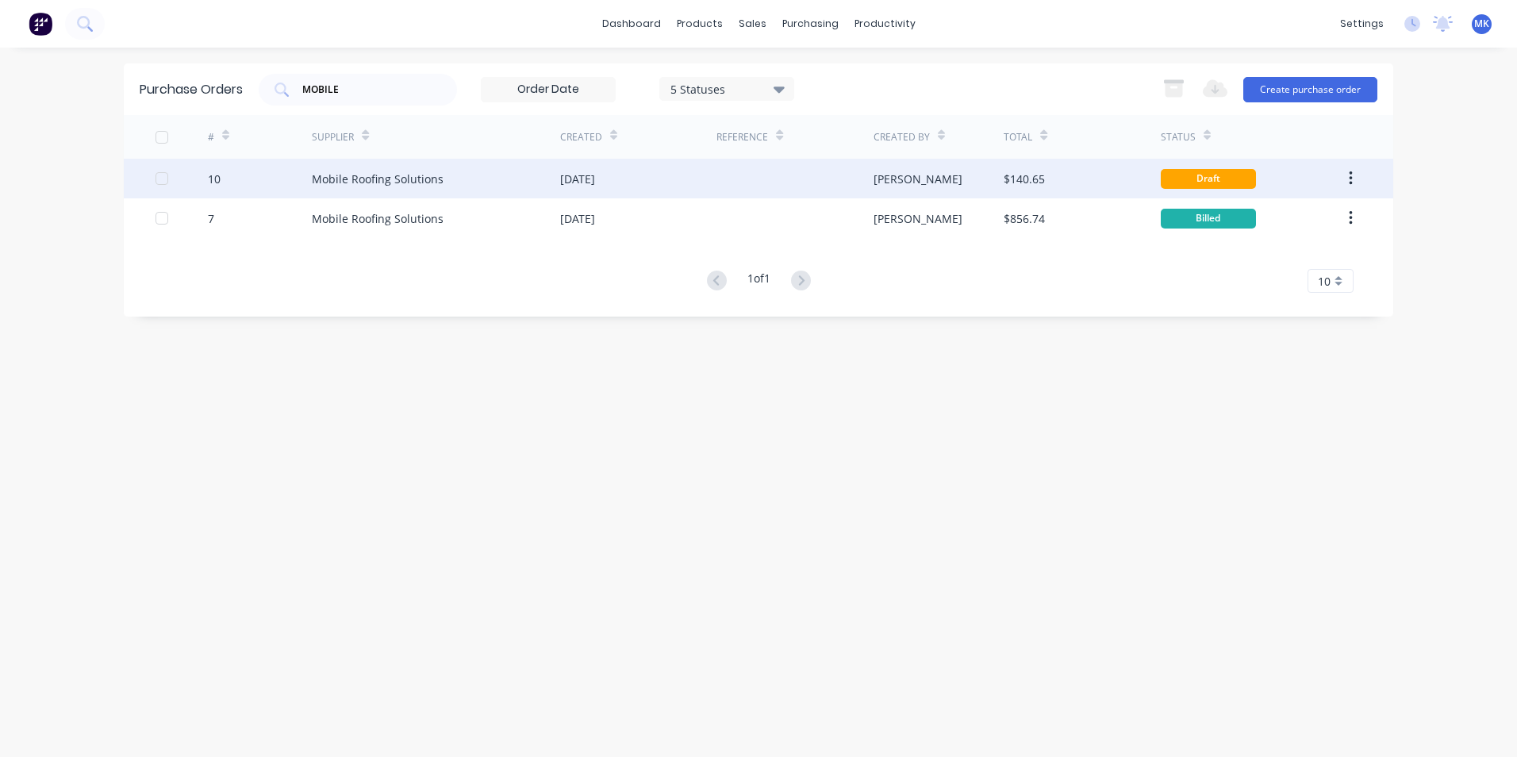
click at [1355, 175] on button "button" at bounding box center [1351, 178] width 37 height 29
click at [1256, 248] on div "Duplicate" at bounding box center [1294, 251] width 122 height 23
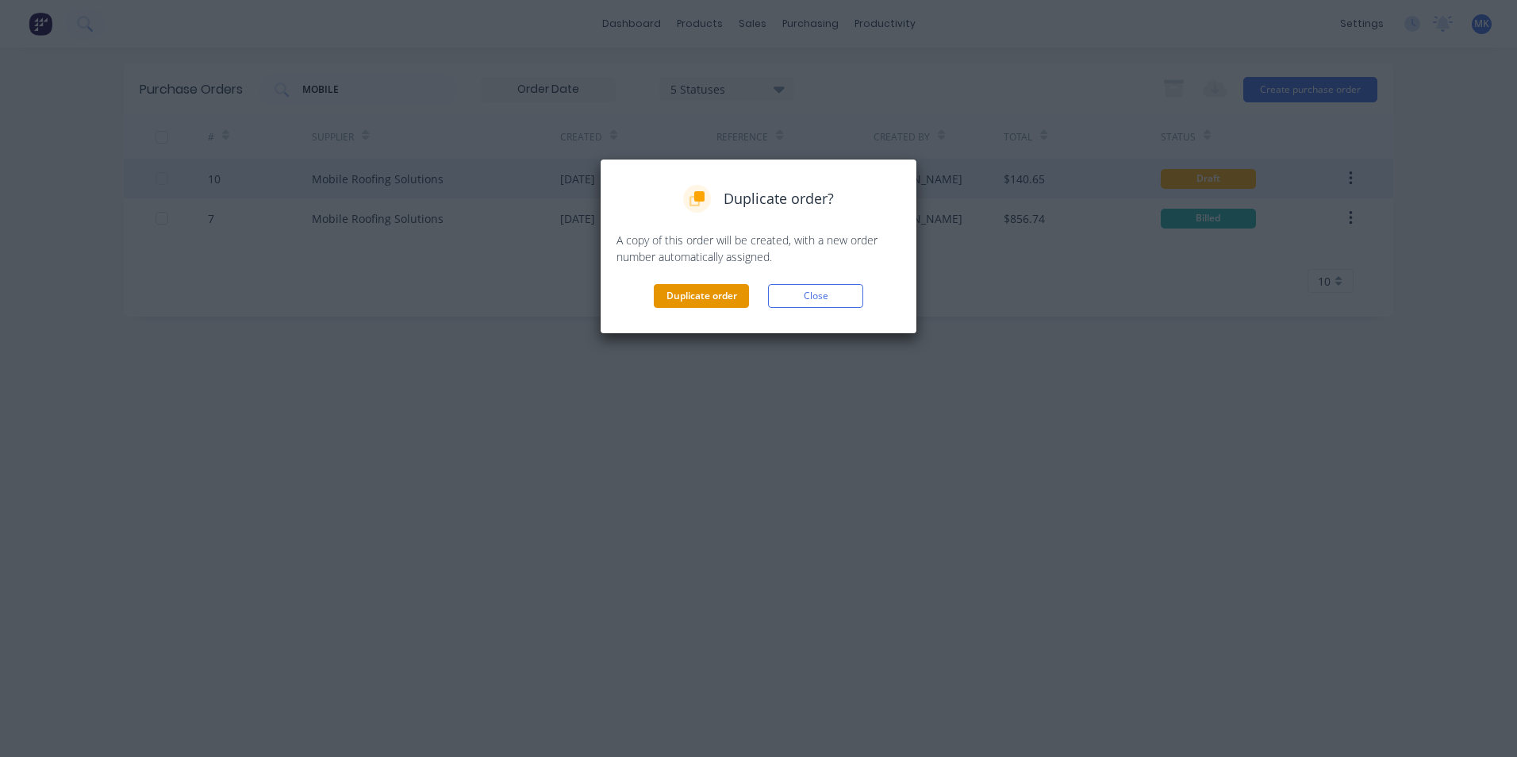
click at [743, 303] on button "Duplicate order" at bounding box center [701, 296] width 95 height 24
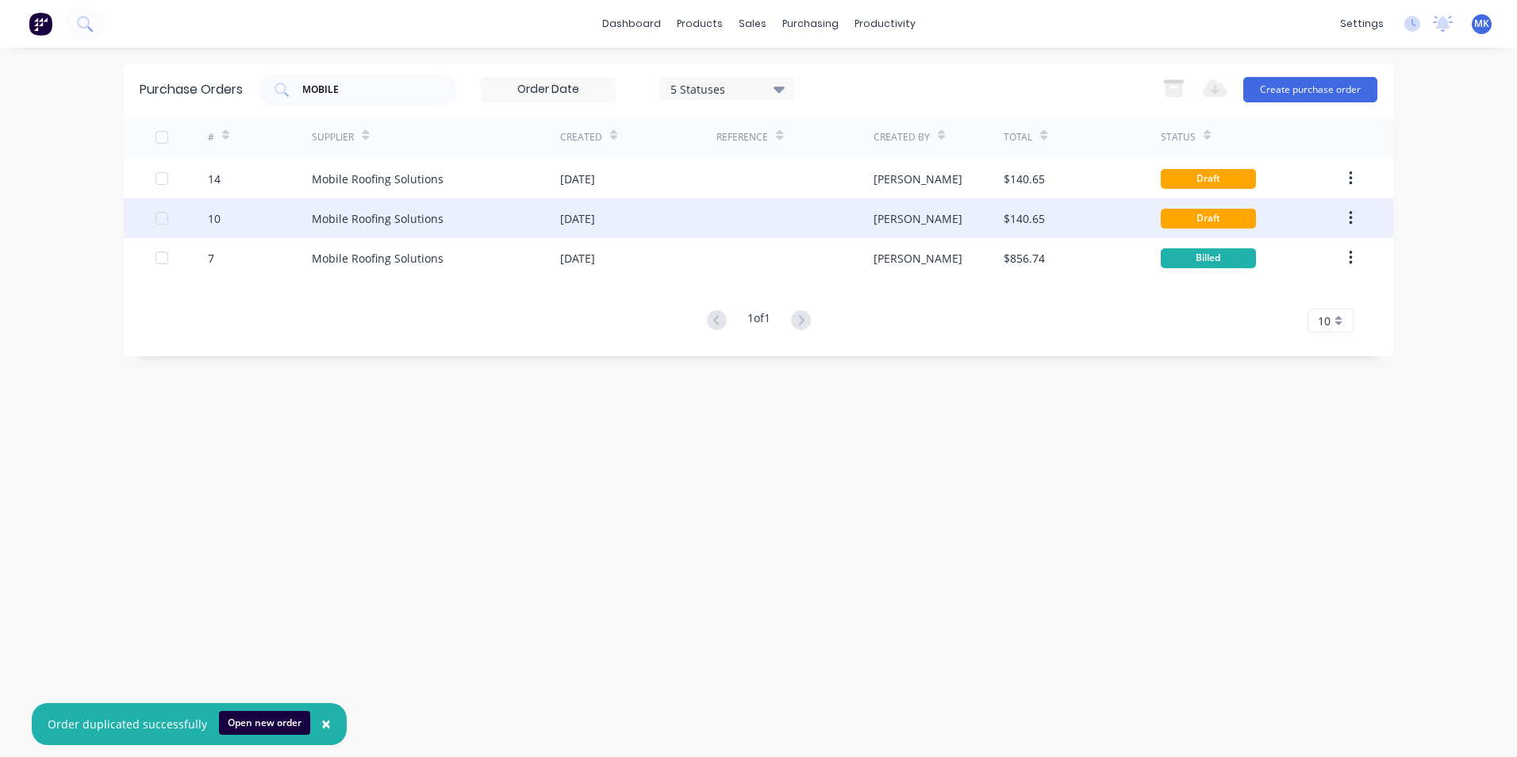
click at [1090, 214] on div "$140.65" at bounding box center [1082, 218] width 156 height 40
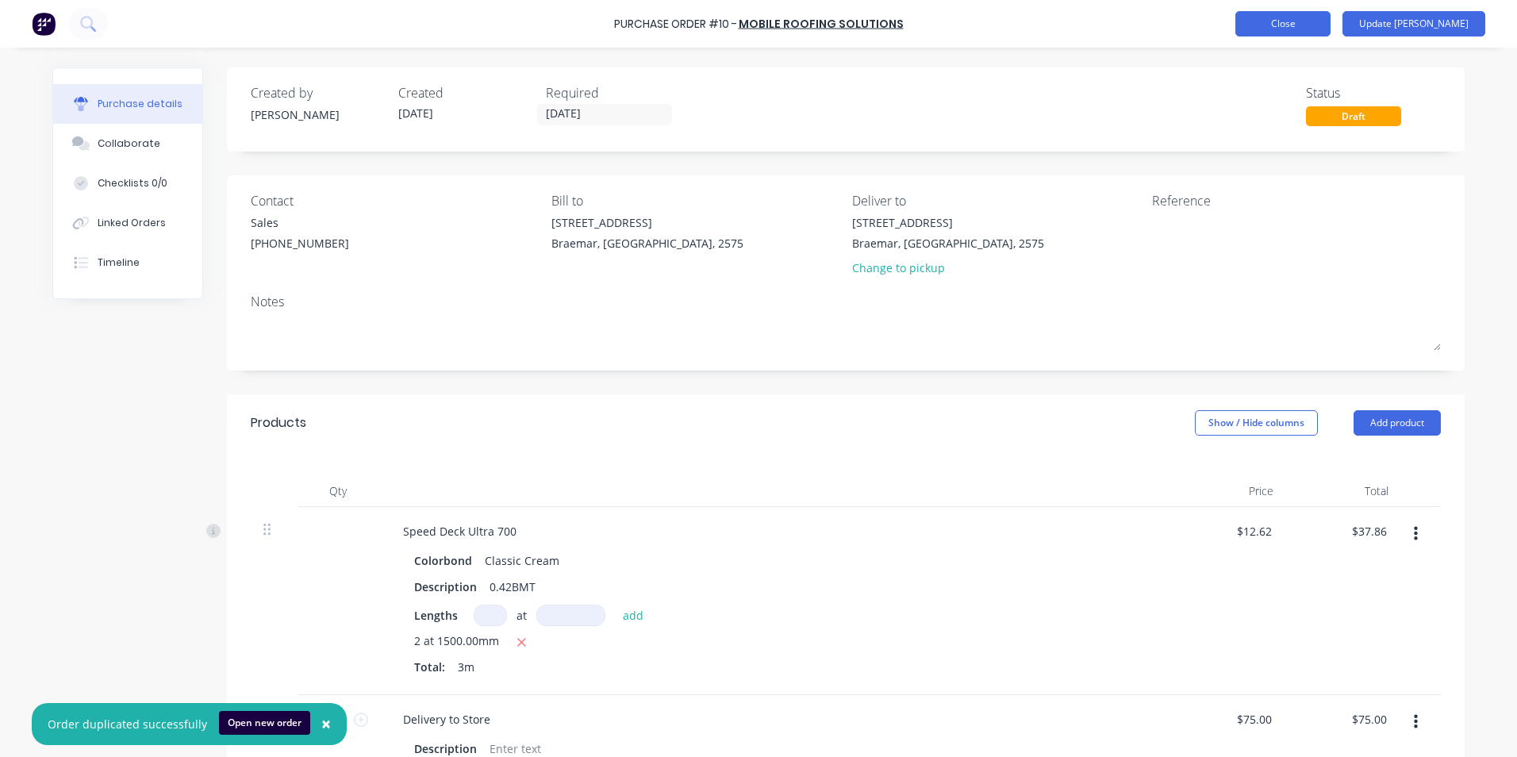
click at [1331, 24] on button "Close" at bounding box center [1283, 23] width 95 height 25
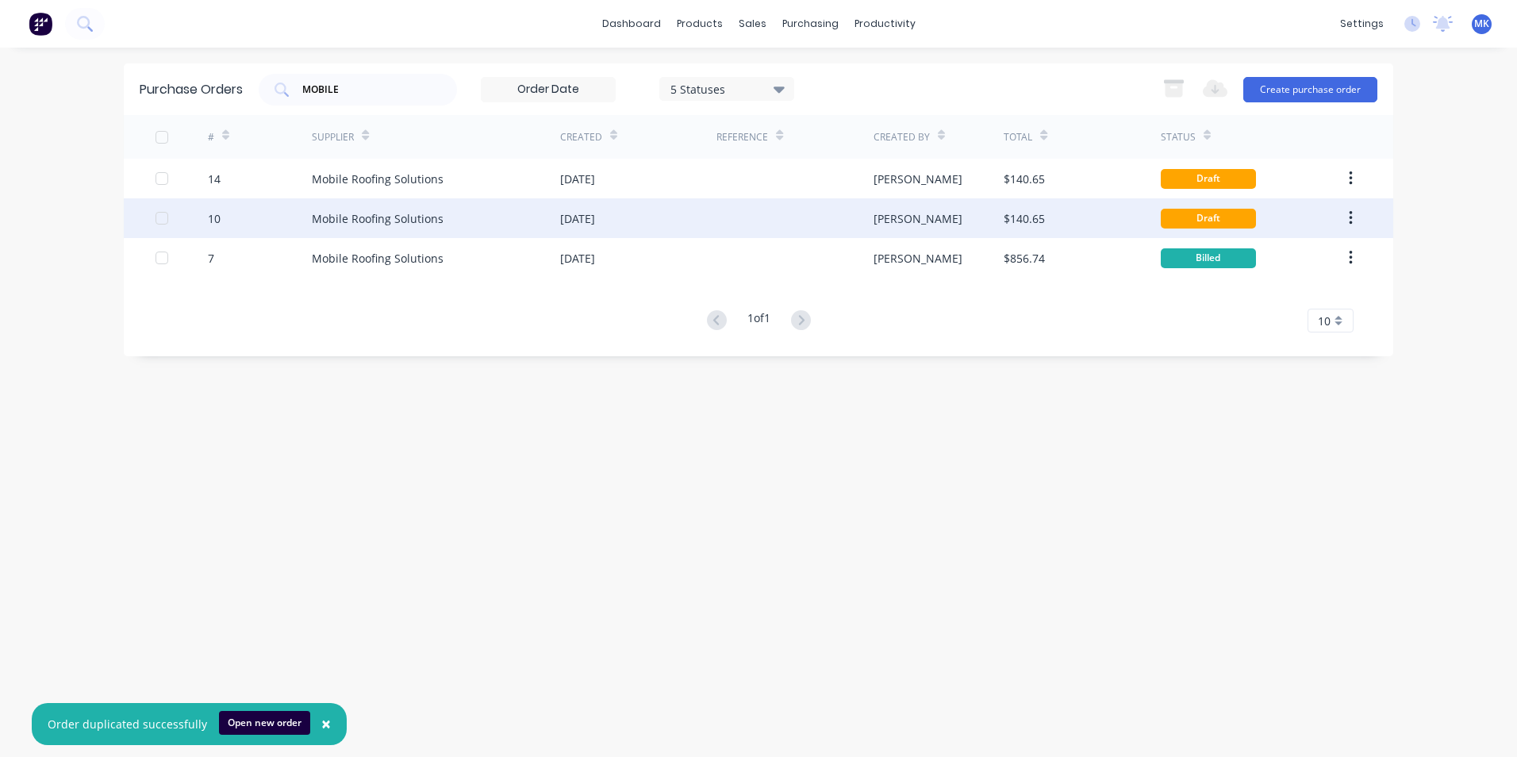
click at [1353, 214] on icon "button" at bounding box center [1351, 218] width 4 height 17
click at [1330, 271] on div "Archive" at bounding box center [1294, 259] width 122 height 23
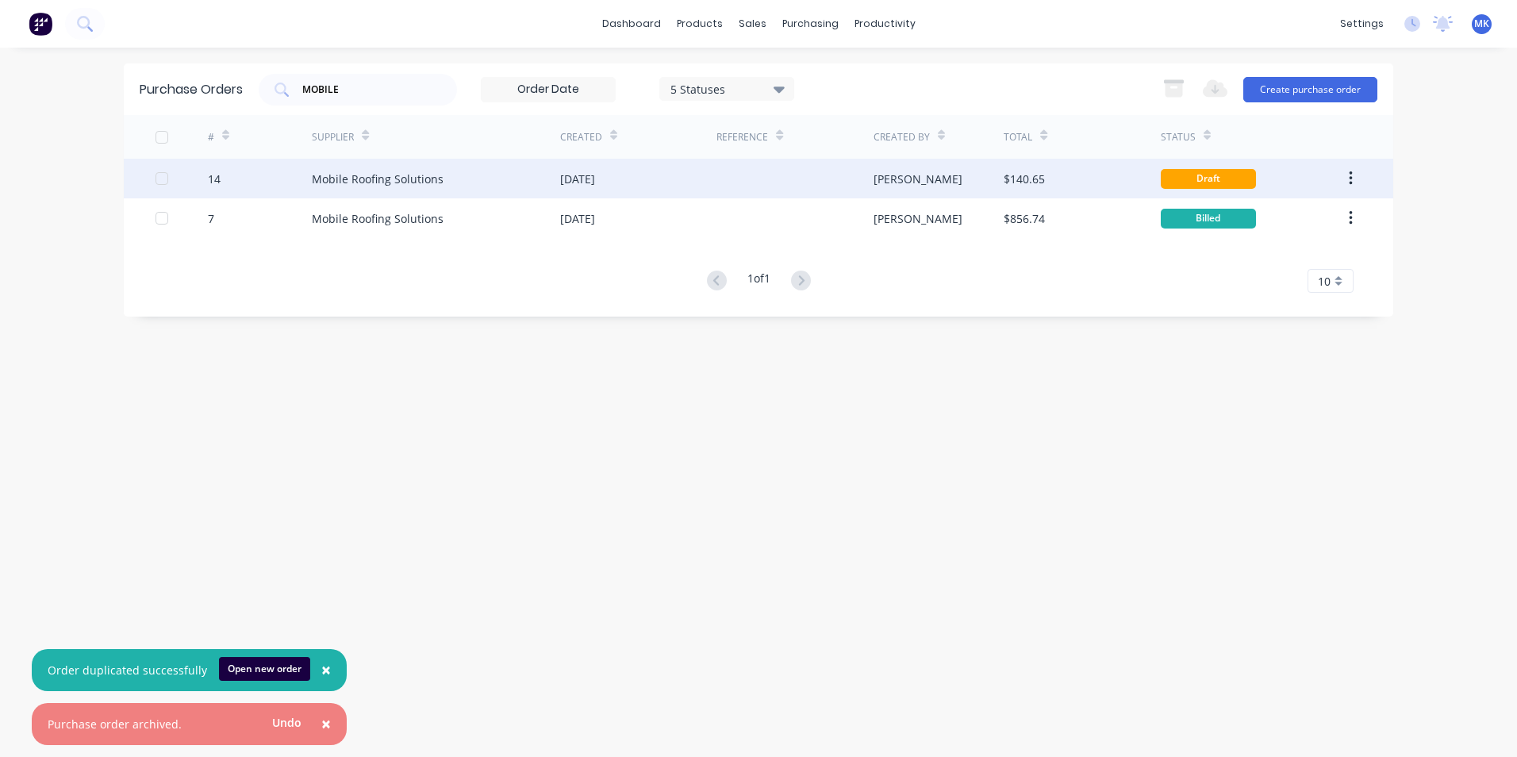
click at [1039, 179] on div "$140.65" at bounding box center [1024, 179] width 41 height 17
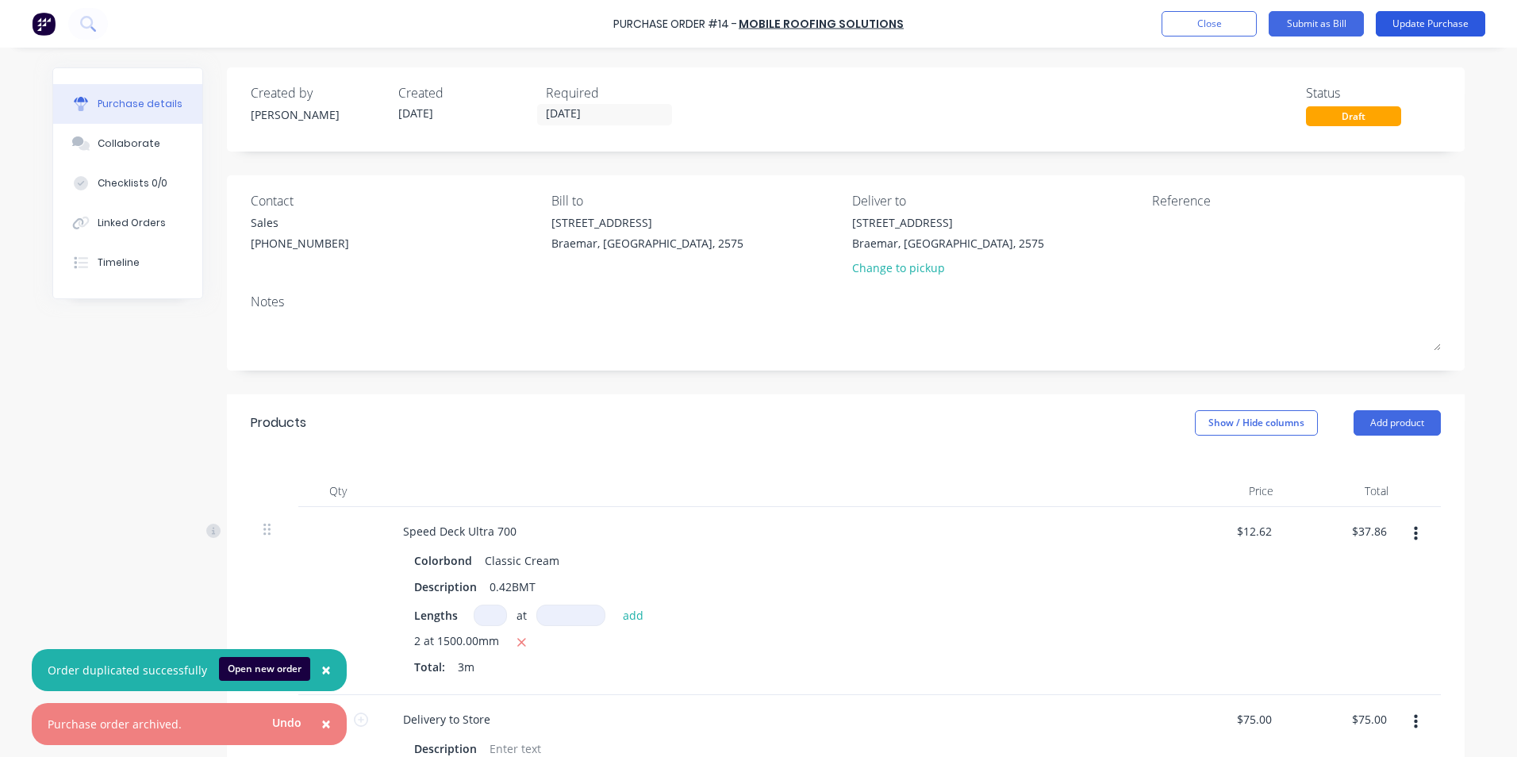
click at [1427, 30] on button "Update Purchase" at bounding box center [1431, 23] width 110 height 25
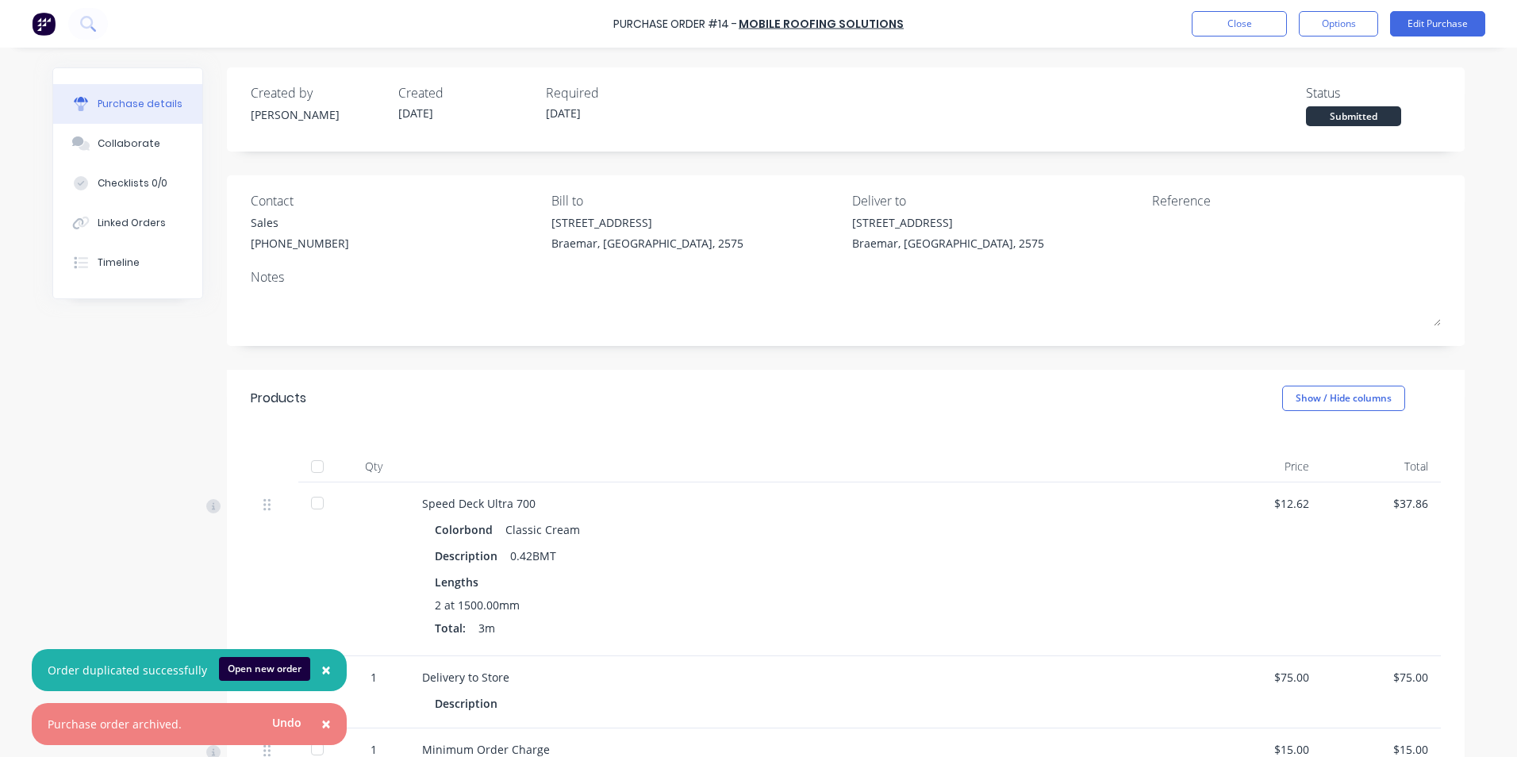
click at [327, 474] on div at bounding box center [318, 467] width 32 height 32
click at [1363, 28] on button "Options" at bounding box center [1338, 23] width 79 height 25
click at [1355, 96] on div "Convert to Bill" at bounding box center [1303, 96] width 122 height 23
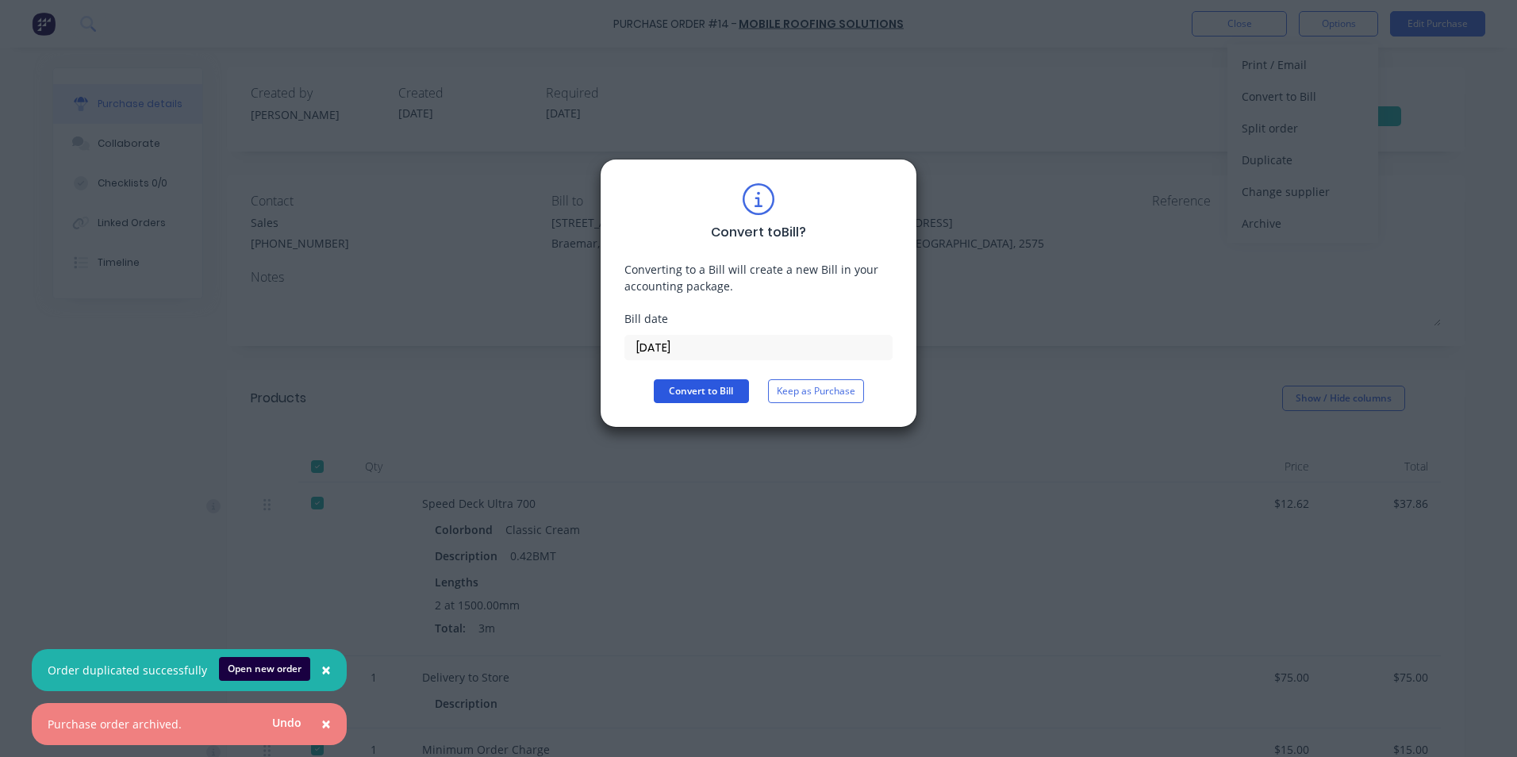
click at [699, 380] on button "Convert to Bill" at bounding box center [701, 391] width 95 height 24
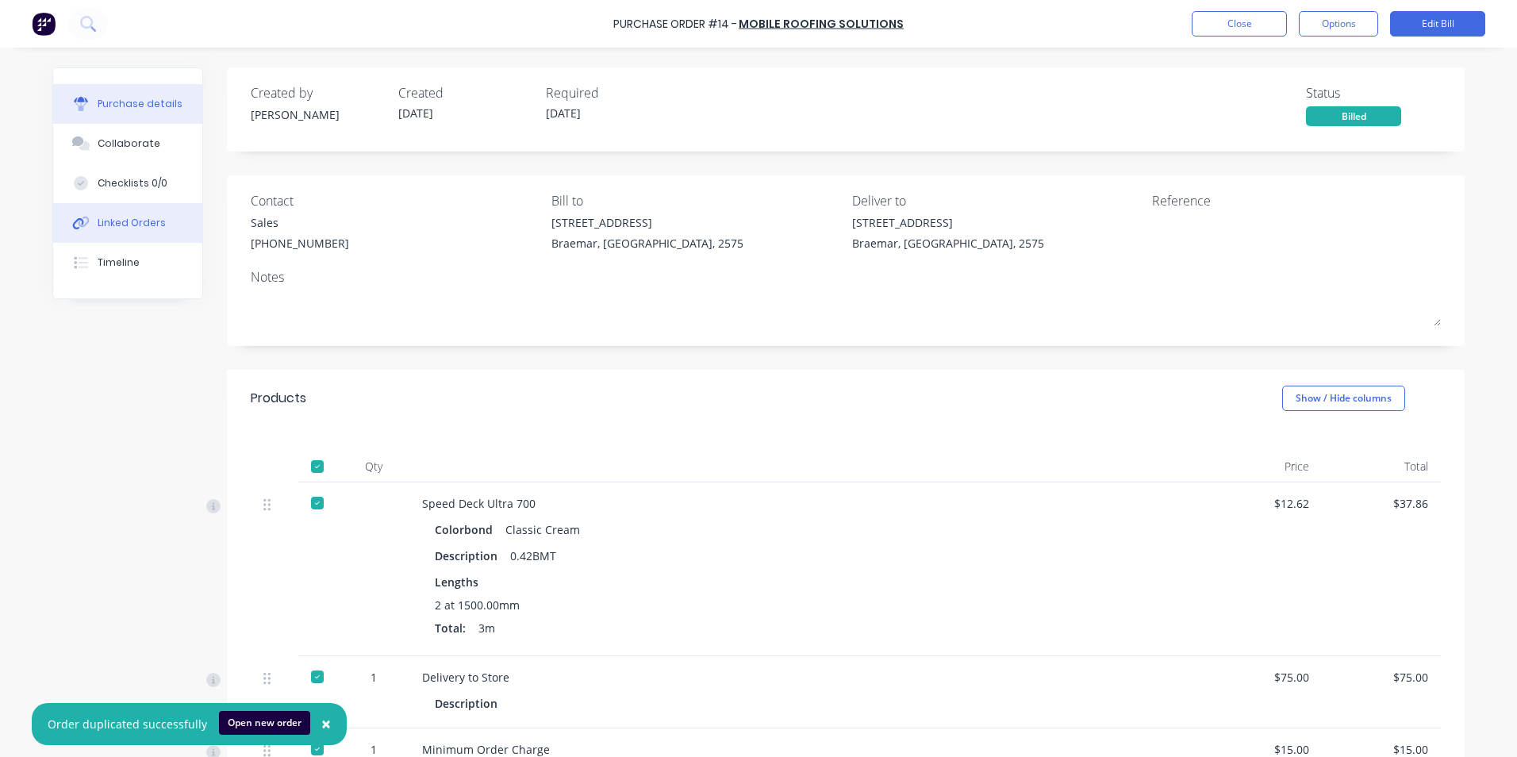
click at [184, 218] on button "Linked Orders" at bounding box center [127, 223] width 149 height 40
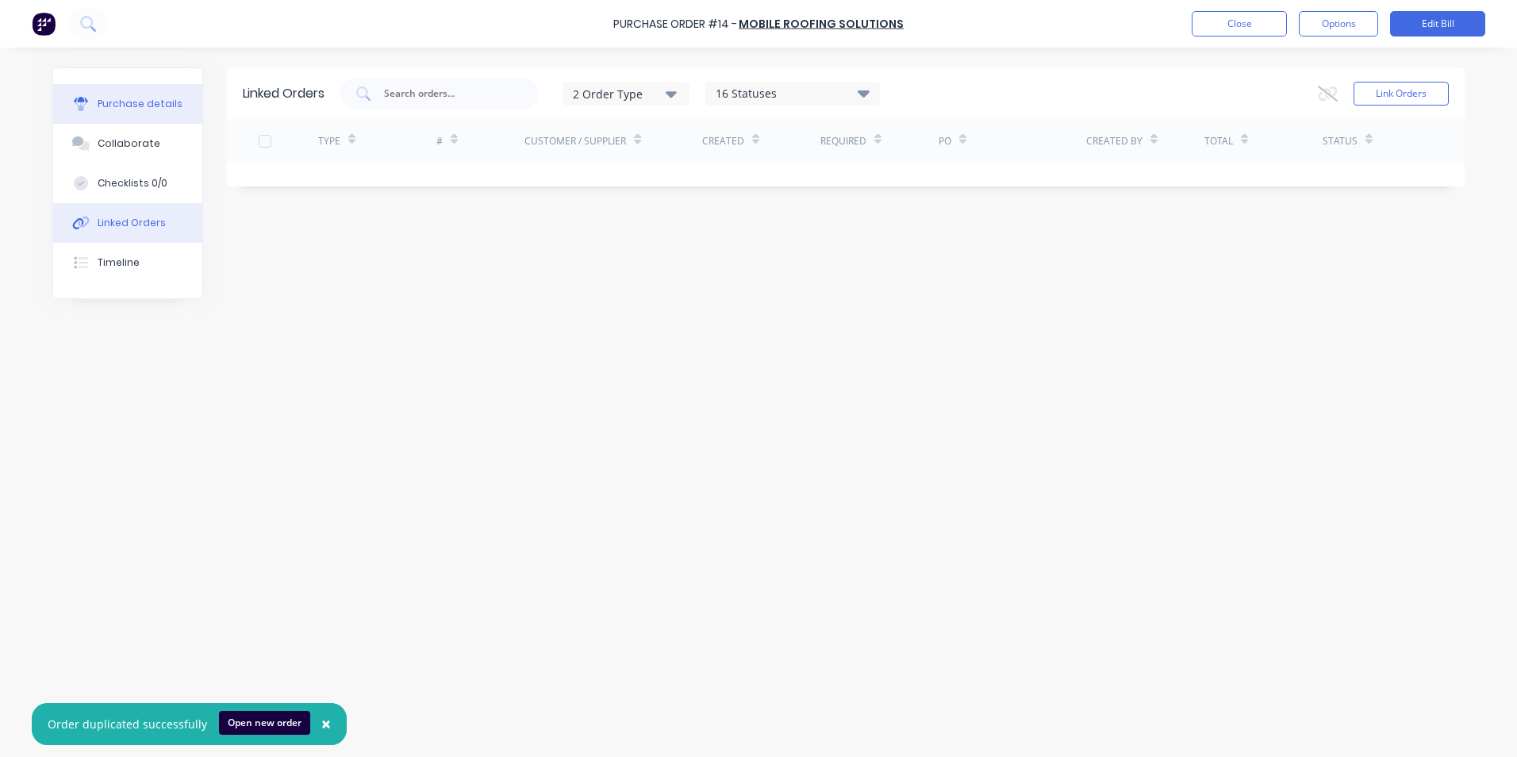
click at [139, 107] on div "Purchase details" at bounding box center [140, 104] width 85 height 14
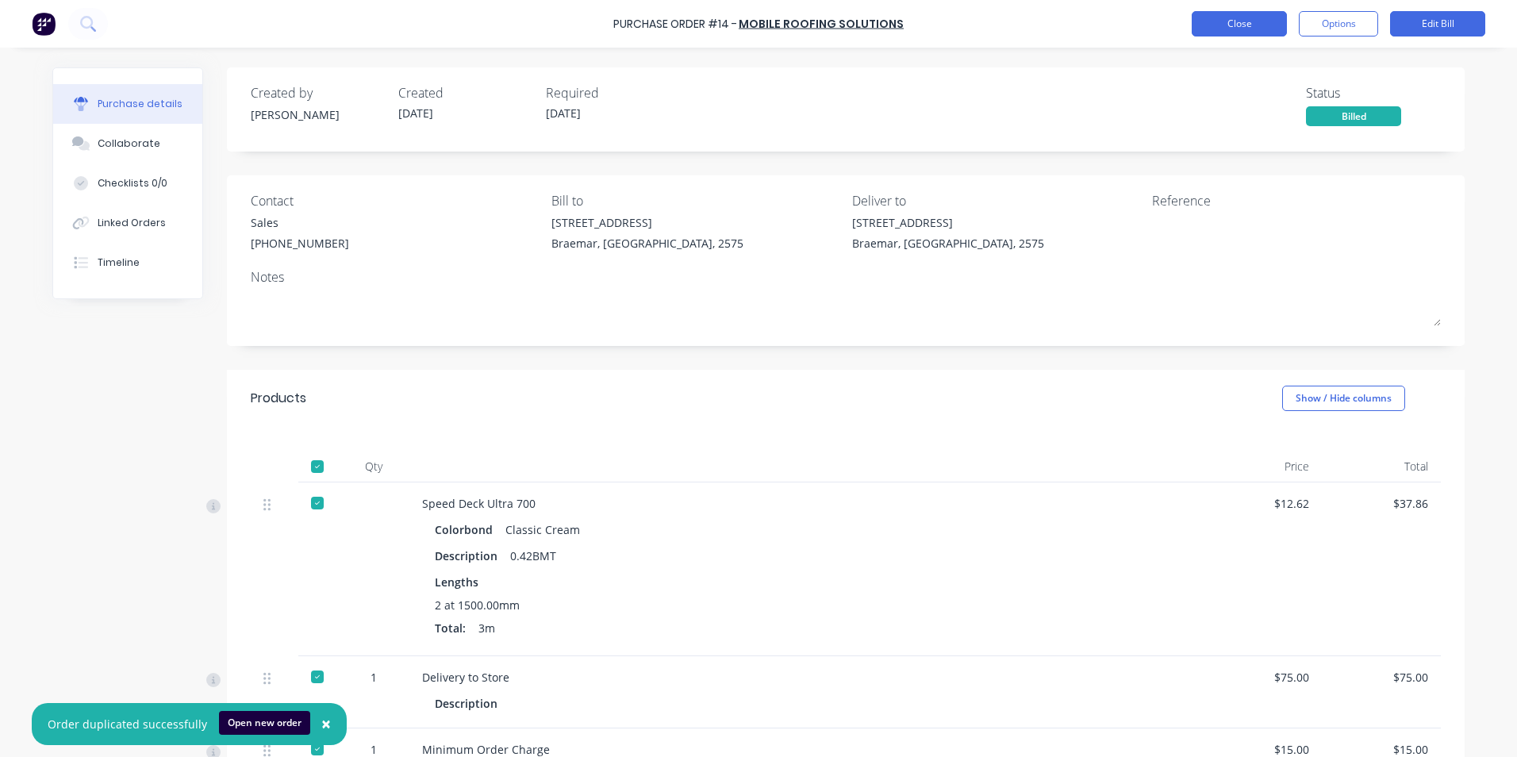
click at [1247, 25] on button "Close" at bounding box center [1239, 23] width 95 height 25
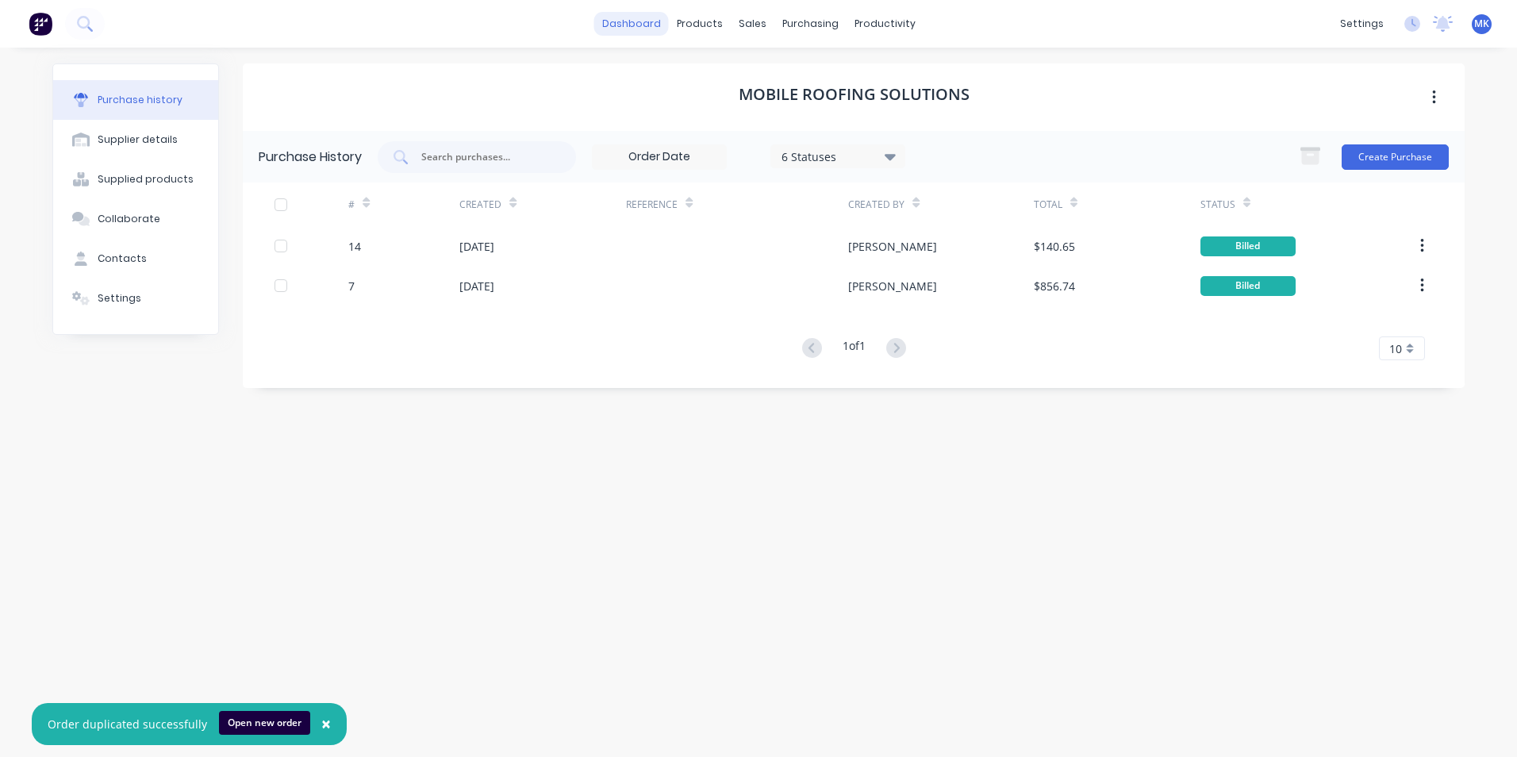
click at [660, 16] on link "dashboard" at bounding box center [631, 24] width 75 height 24
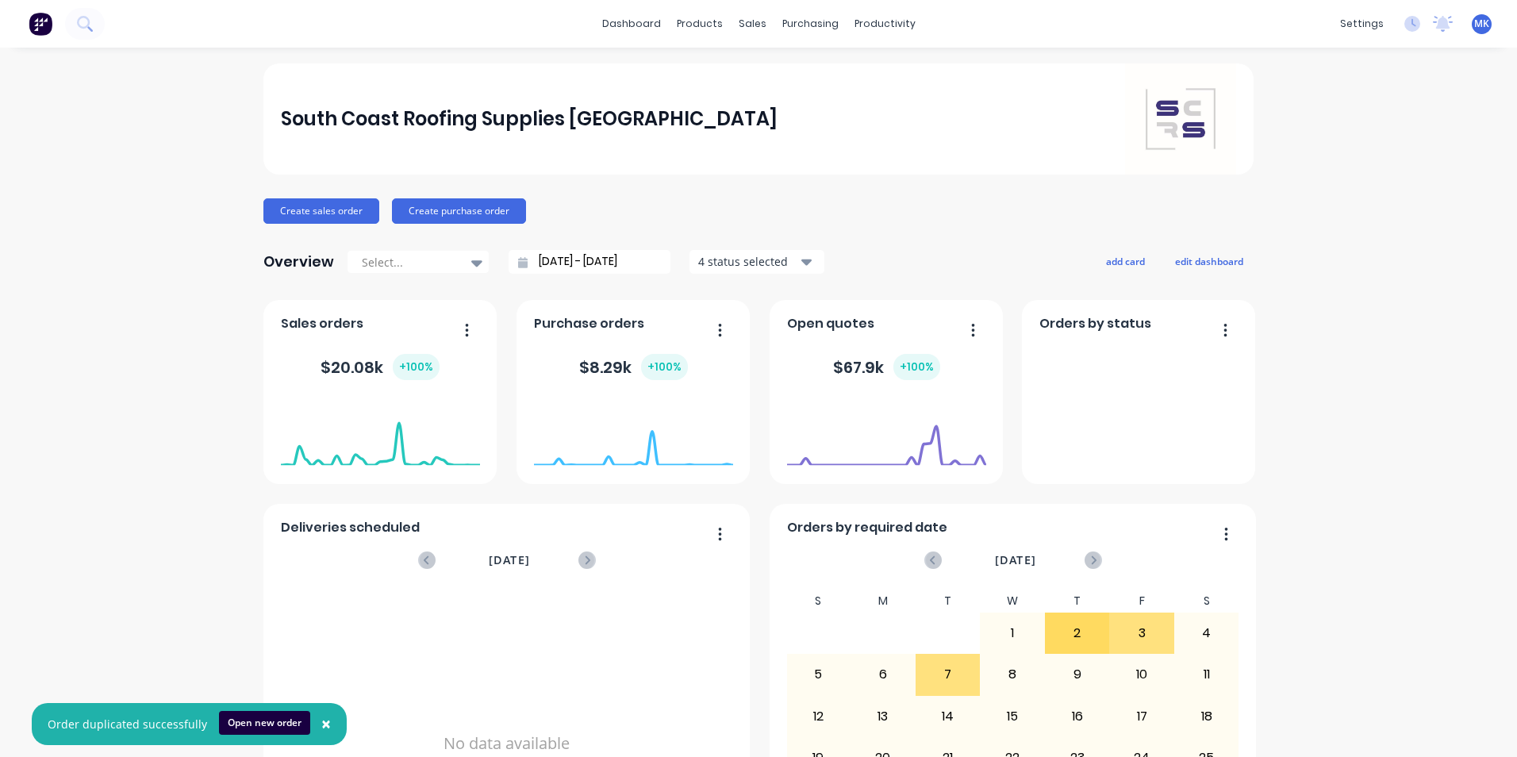
click at [1475, 23] on span "MK" at bounding box center [1482, 24] width 15 height 14
click at [1325, 188] on button "Sign out" at bounding box center [1384, 199] width 210 height 32
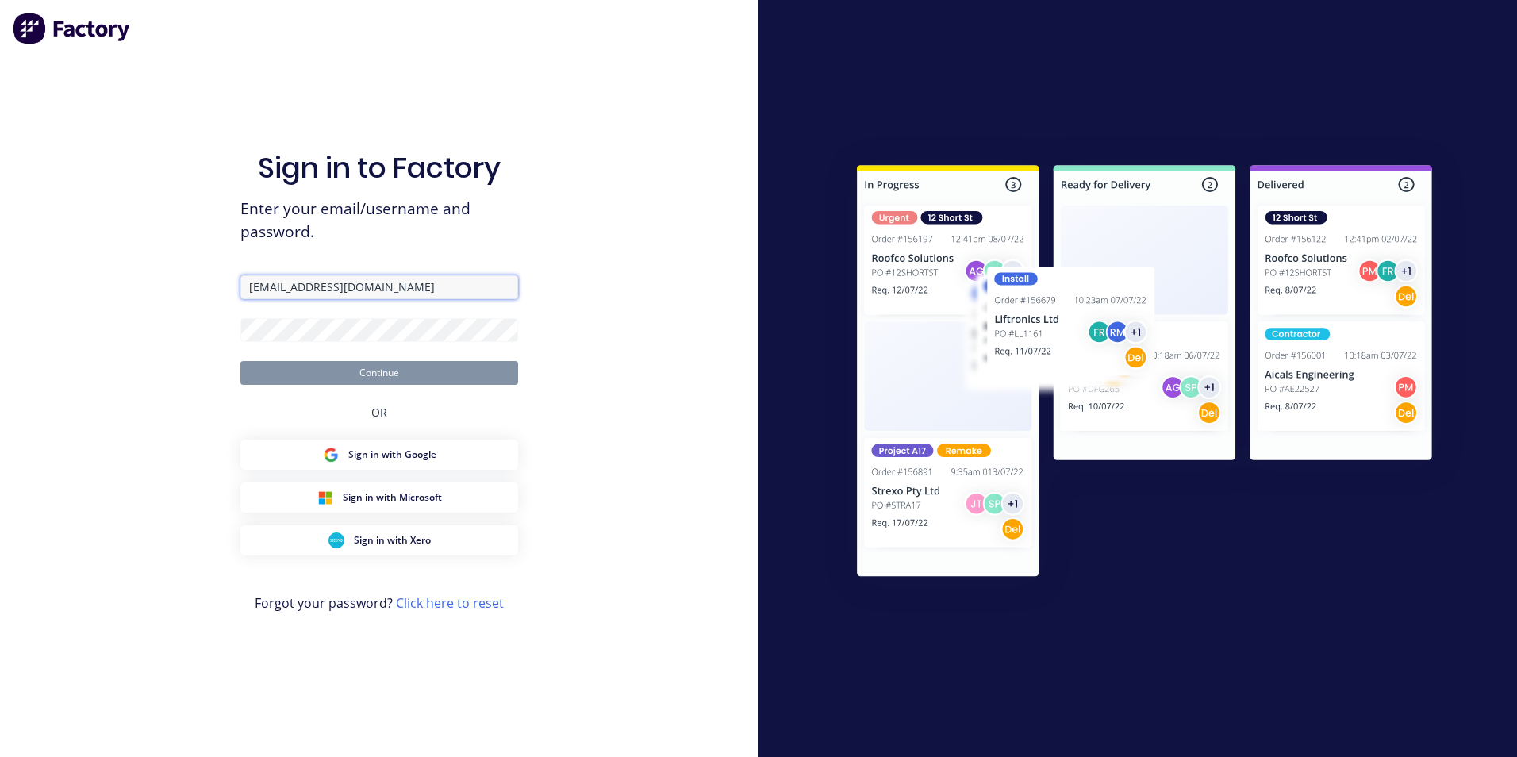
click at [352, 279] on input "Info+shoalhaven@scrs.net.au" at bounding box center [379, 287] width 278 height 24
type input "Mariah@scrs.net.au"
click at [337, 375] on button "Continue" at bounding box center [379, 373] width 278 height 24
